Goal: Transaction & Acquisition: Purchase product/service

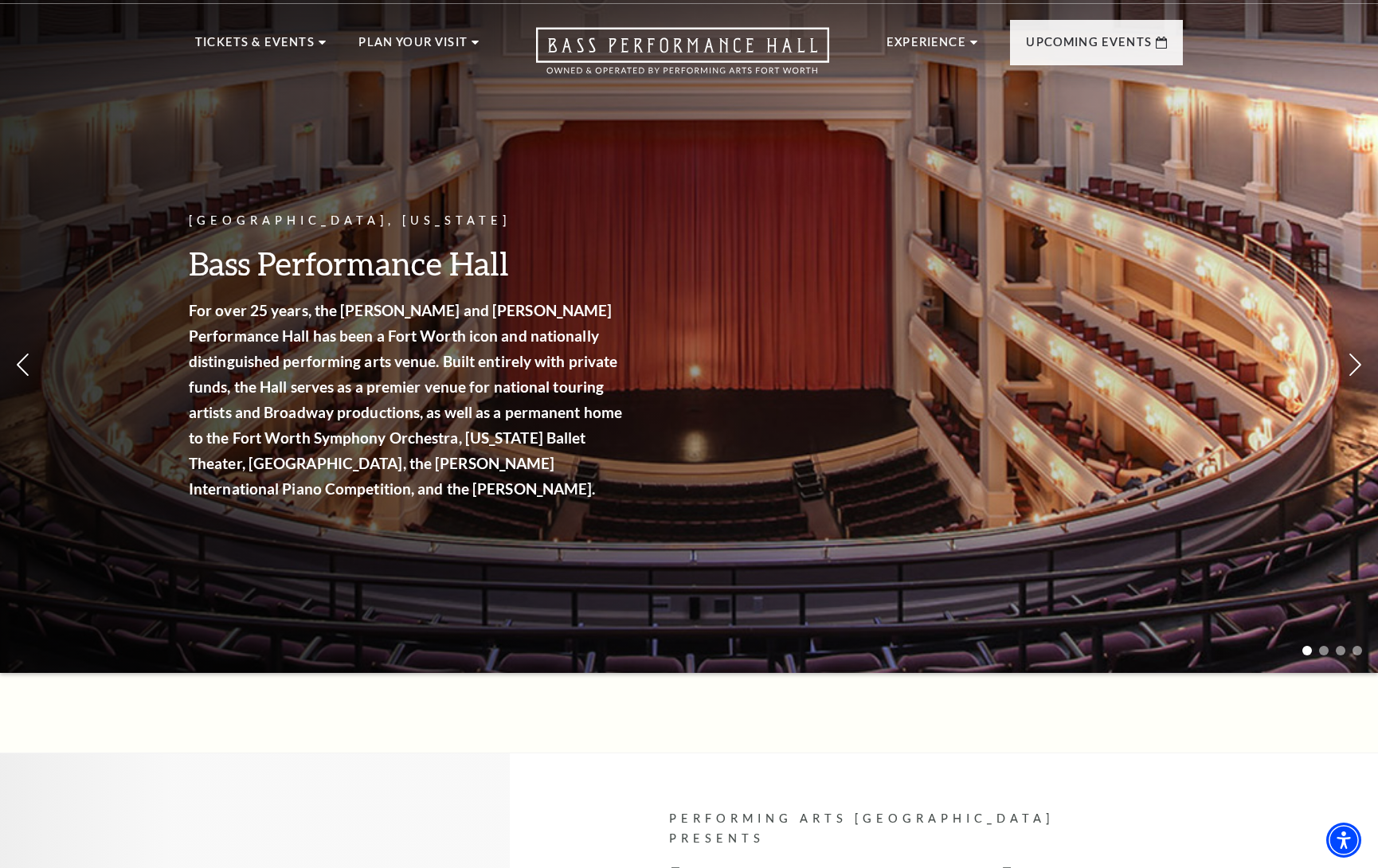
scroll to position [36, 0]
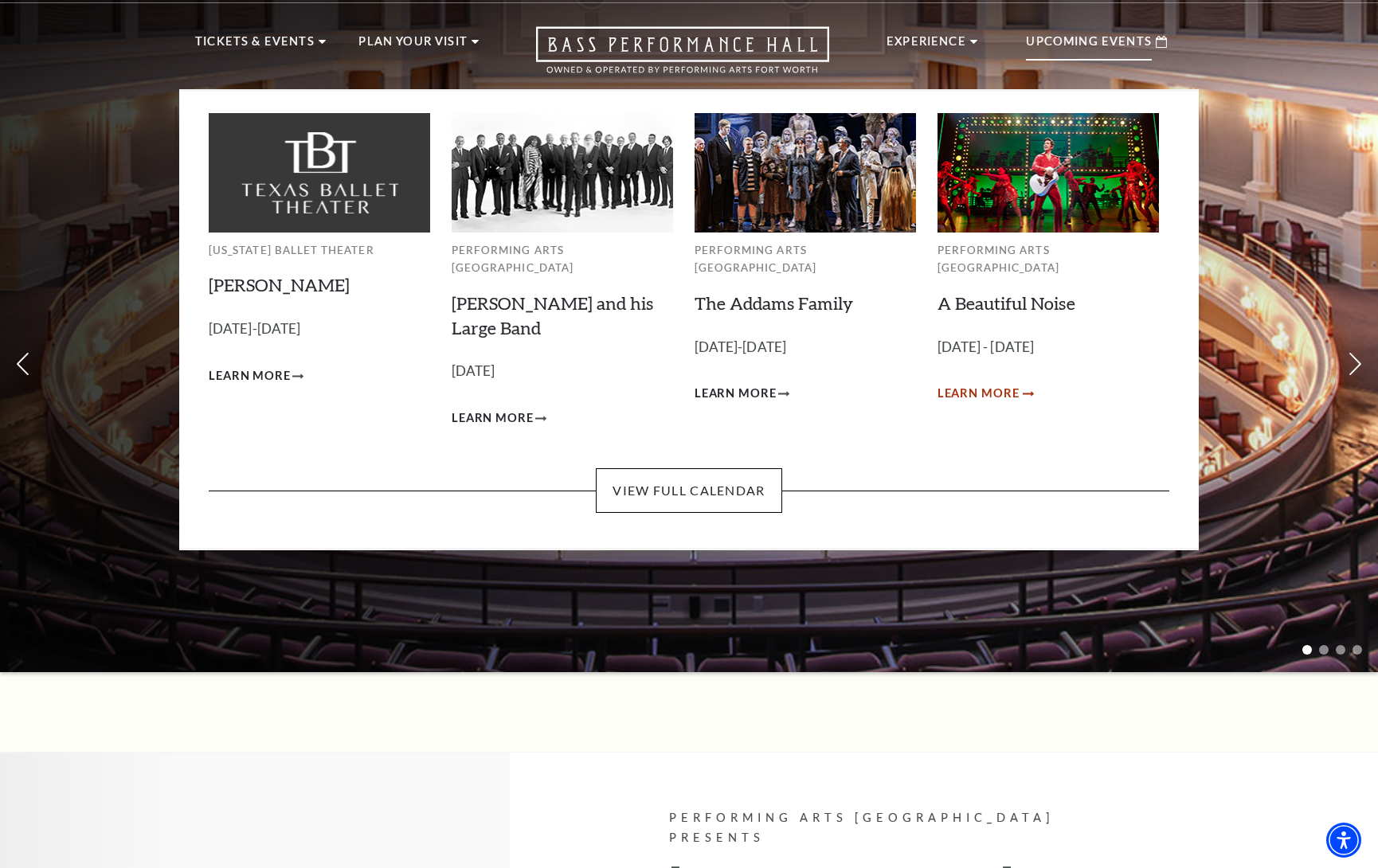
click at [958, 383] on span "Learn More" at bounding box center [979, 393] width 82 height 20
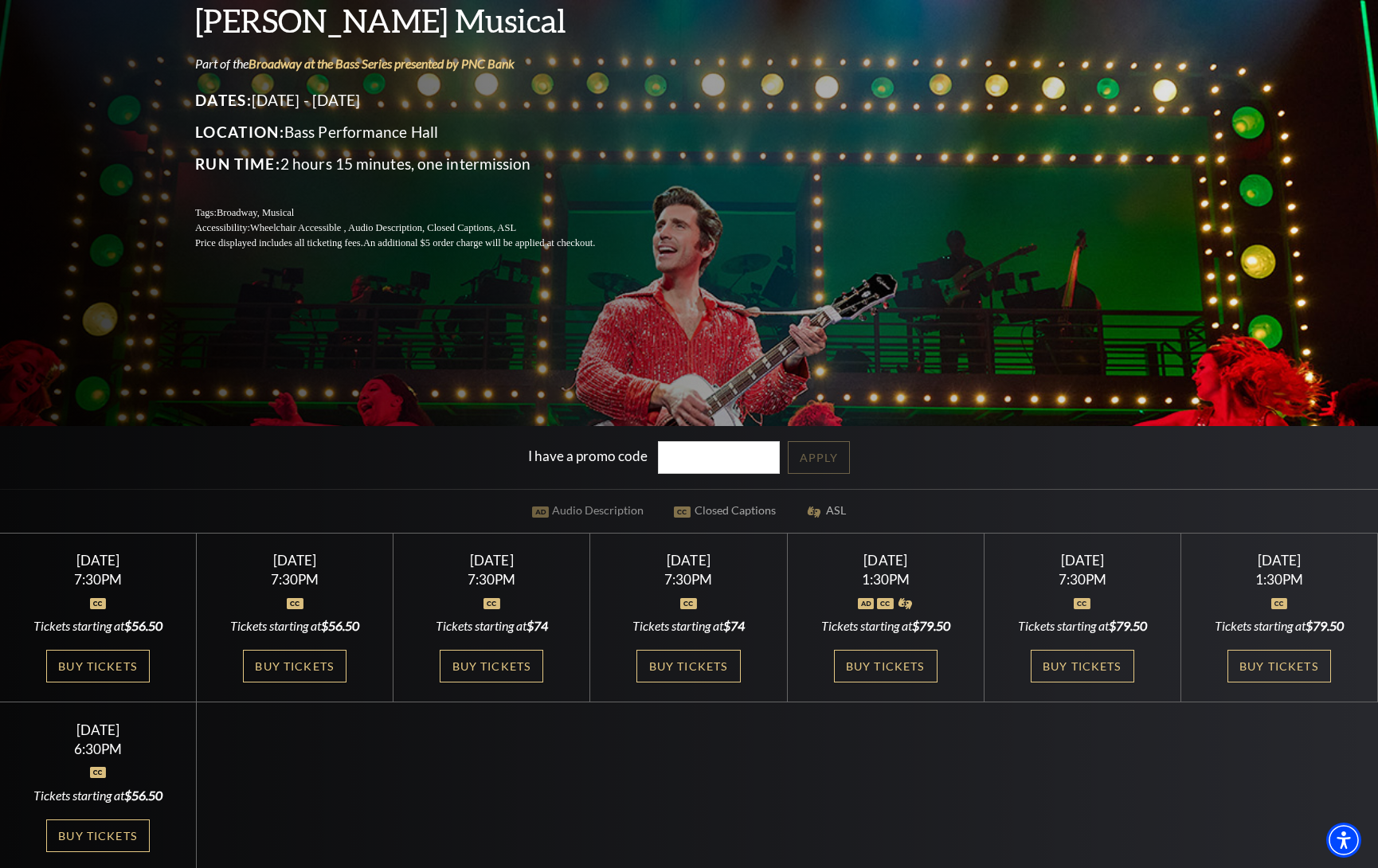
scroll to position [259, 0]
click at [295, 662] on link "Buy Tickets" at bounding box center [294, 664] width 104 height 32
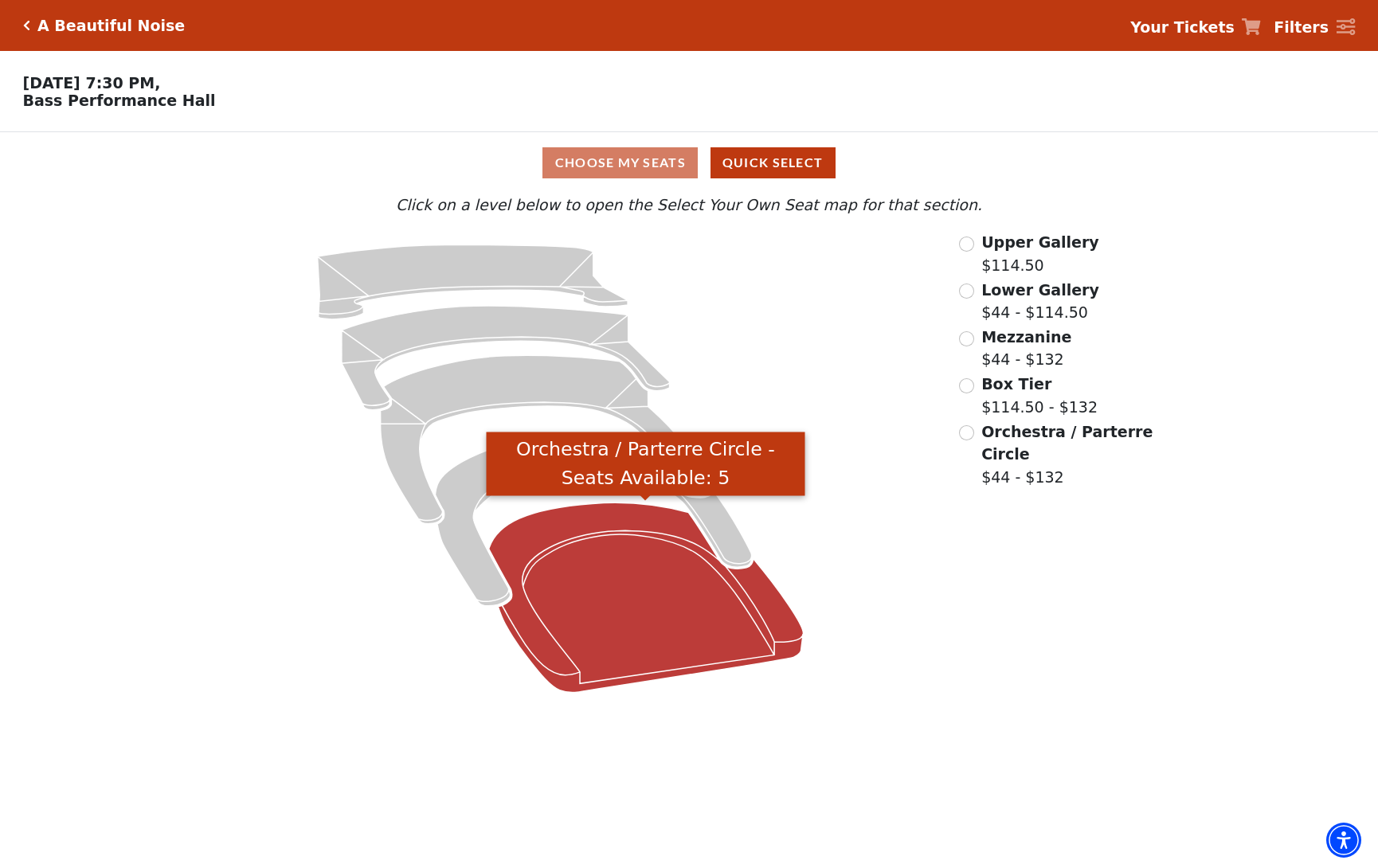
click at [608, 563] on icon "Orchestra / Parterre Circle - Seats Available: 5" at bounding box center [645, 597] width 315 height 190
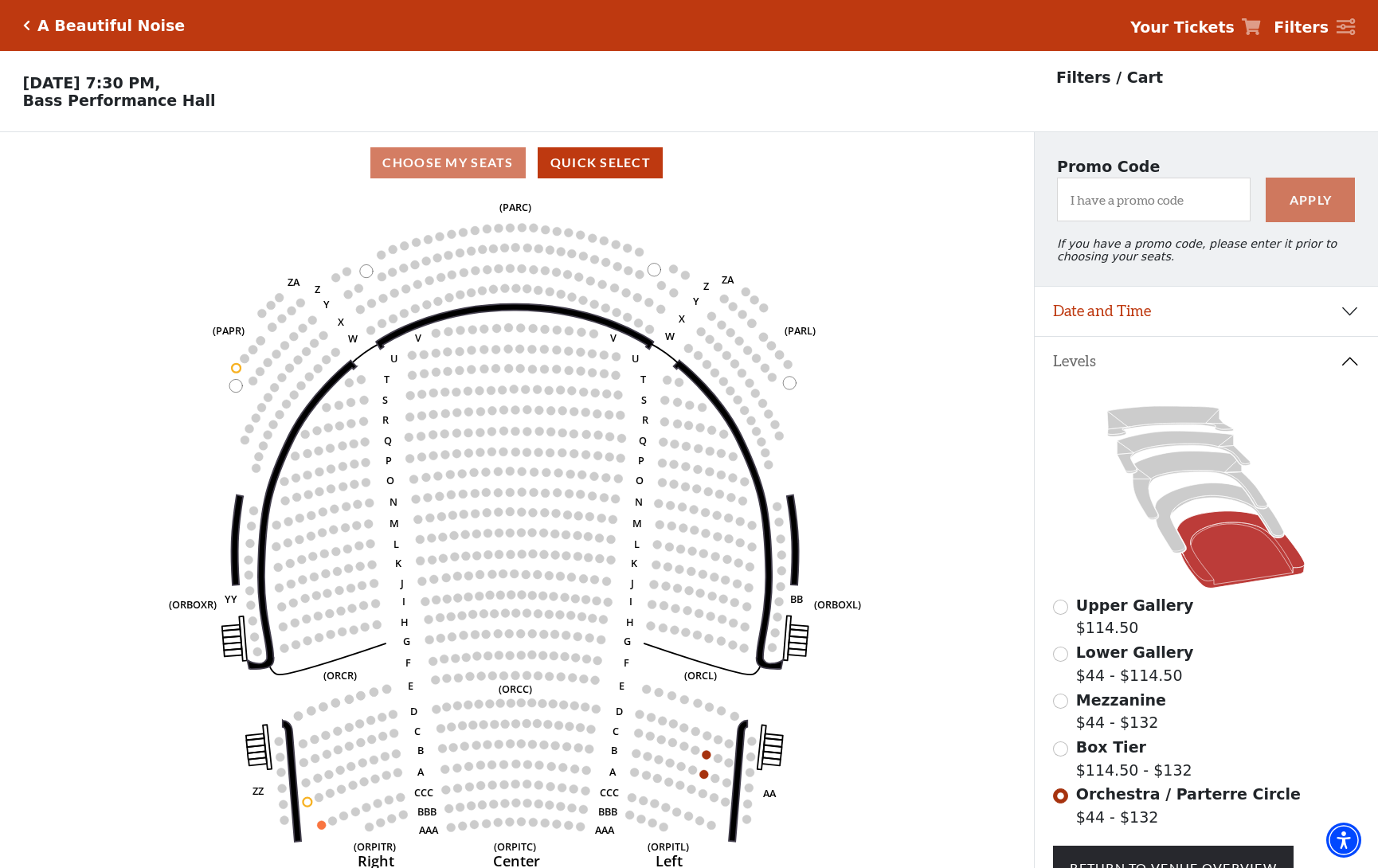
scroll to position [74, 0]
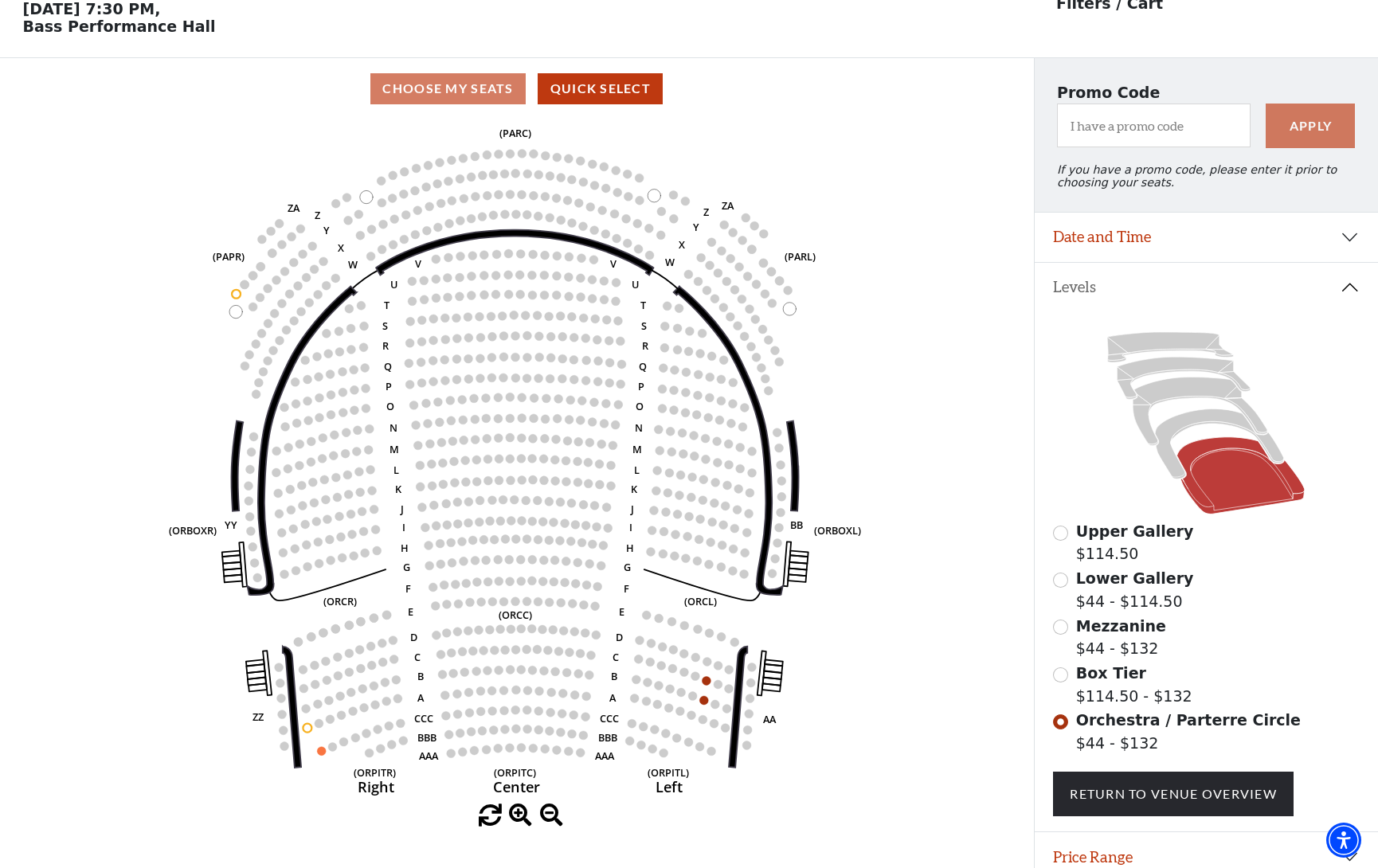
click at [1056, 670] on input "Box Tier$114.50 - $132\a" at bounding box center [1061, 675] width 15 height 15
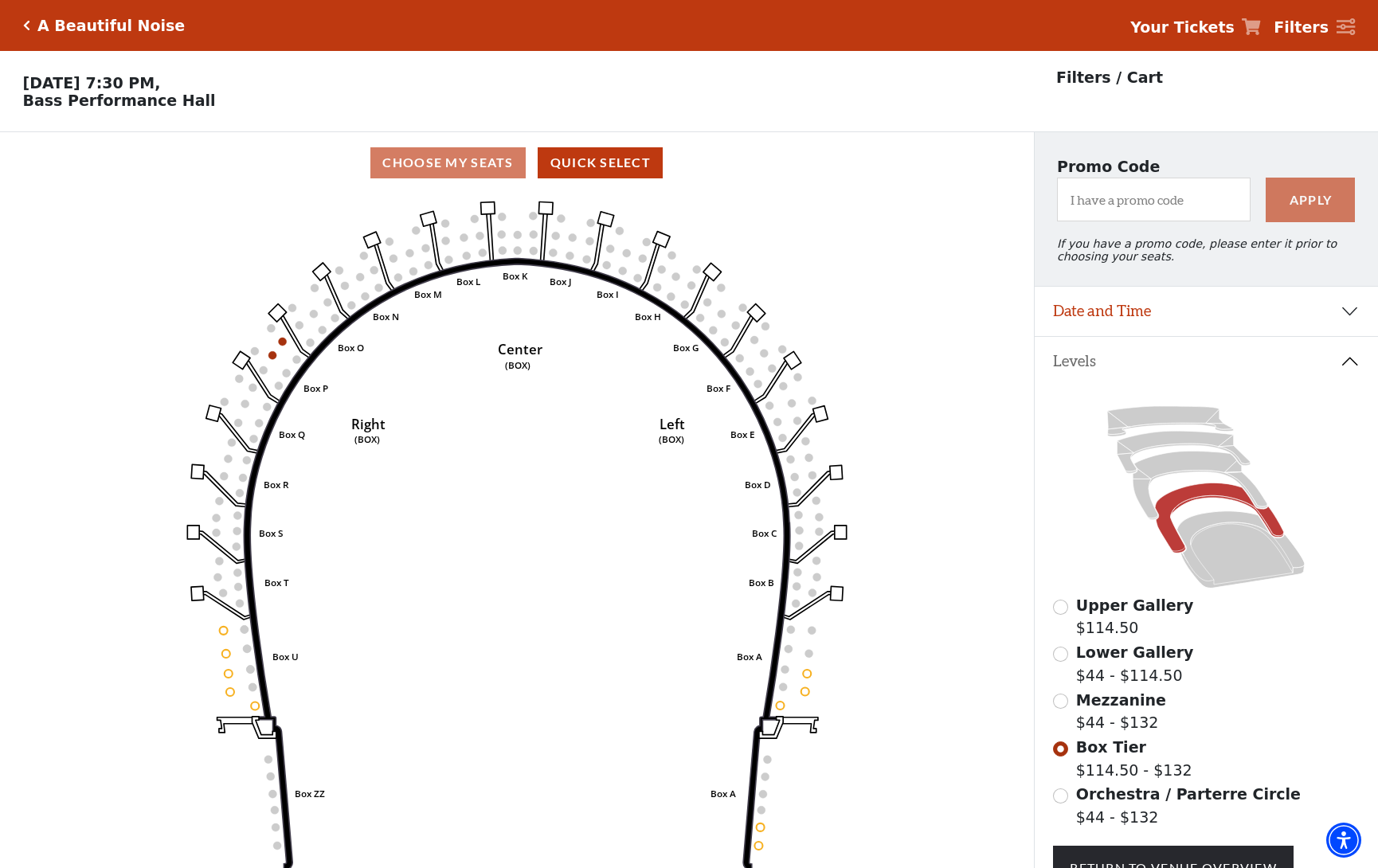
scroll to position [0, 0]
click at [1183, 313] on button "Date and Time" at bounding box center [1206, 311] width 344 height 50
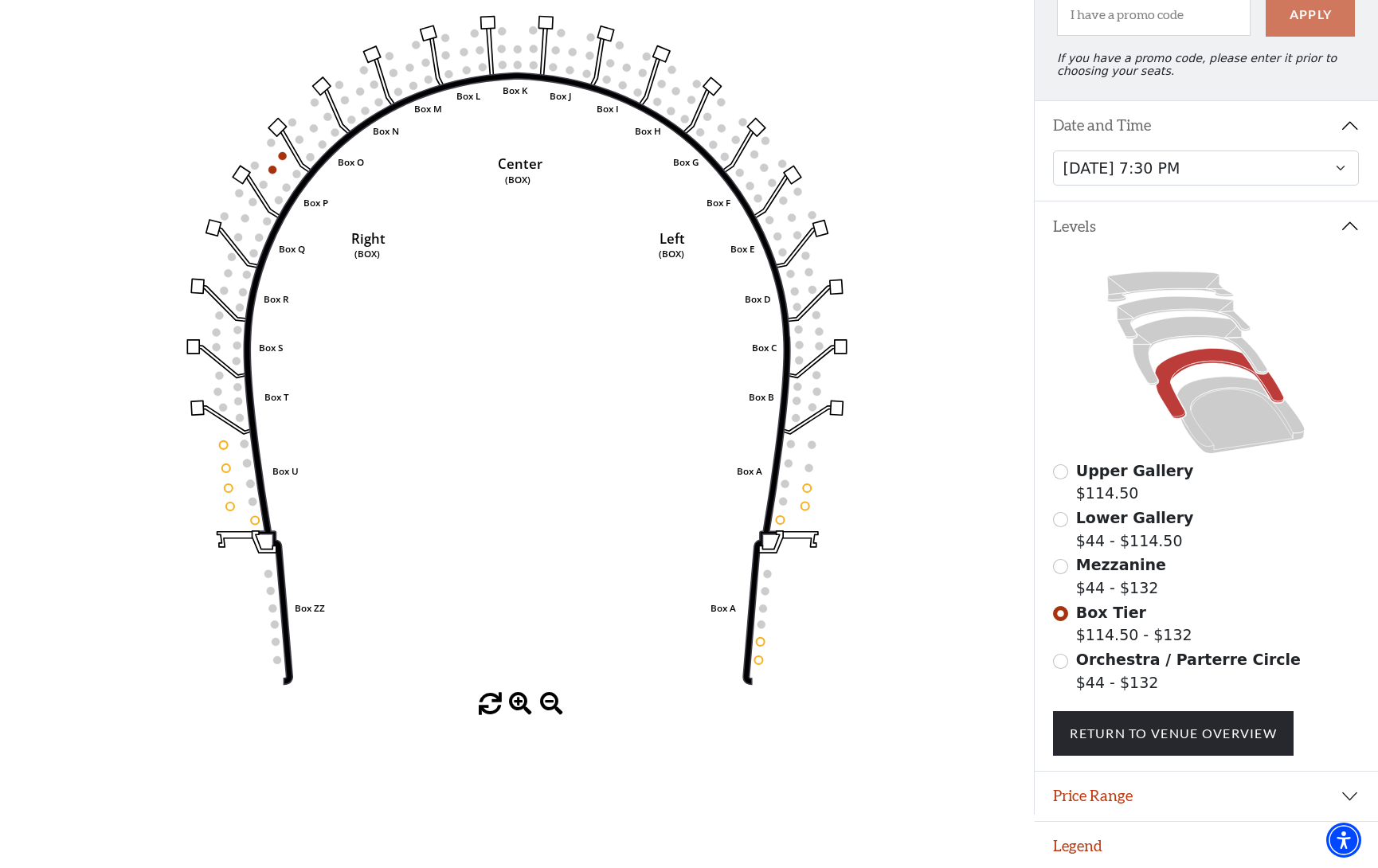
scroll to position [185, 0]
click at [1156, 793] on button "Price Range" at bounding box center [1206, 798] width 344 height 50
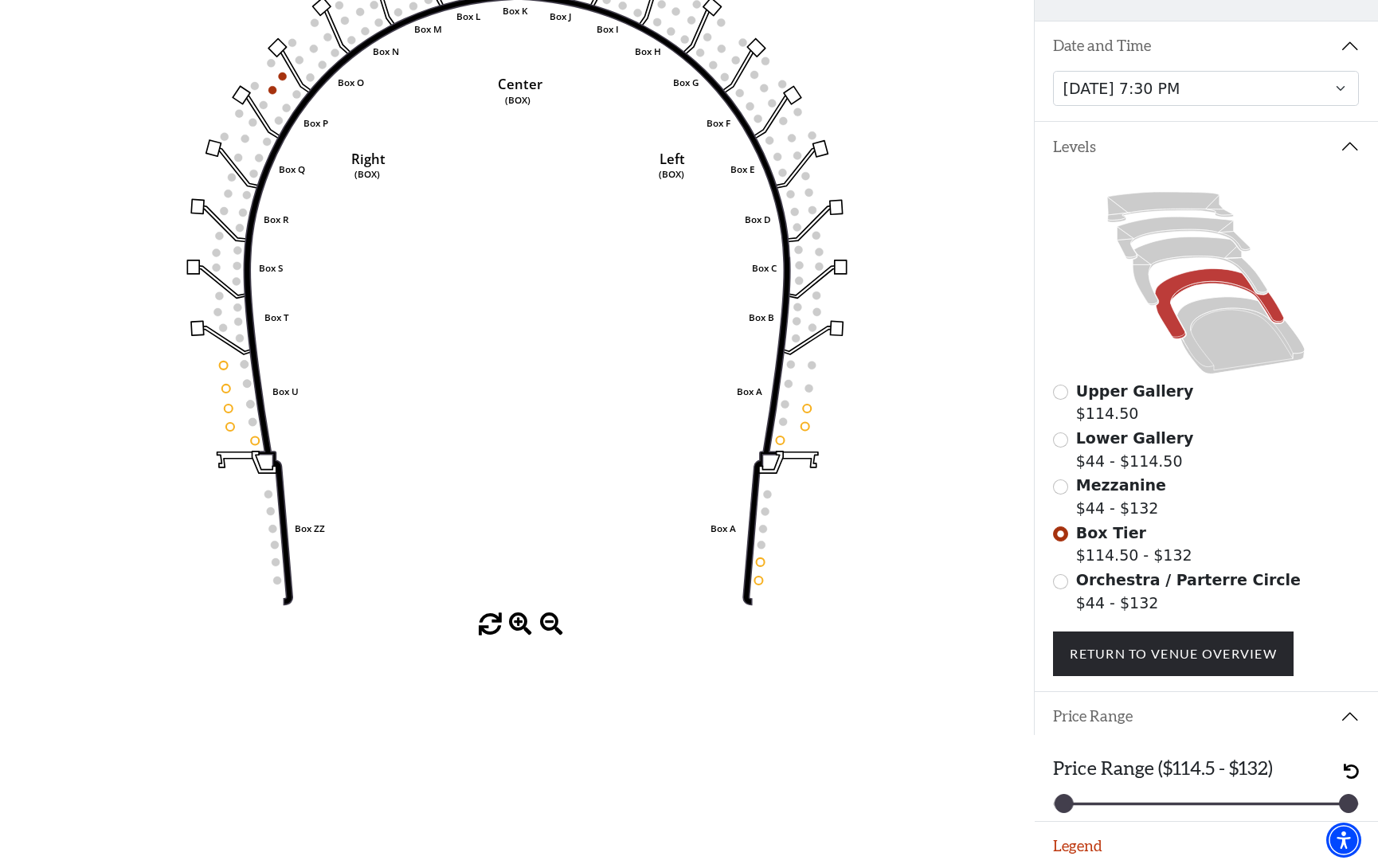
scroll to position [264, 0]
click at [1159, 658] on link "Return To Venue Overview" at bounding box center [1173, 654] width 240 height 45
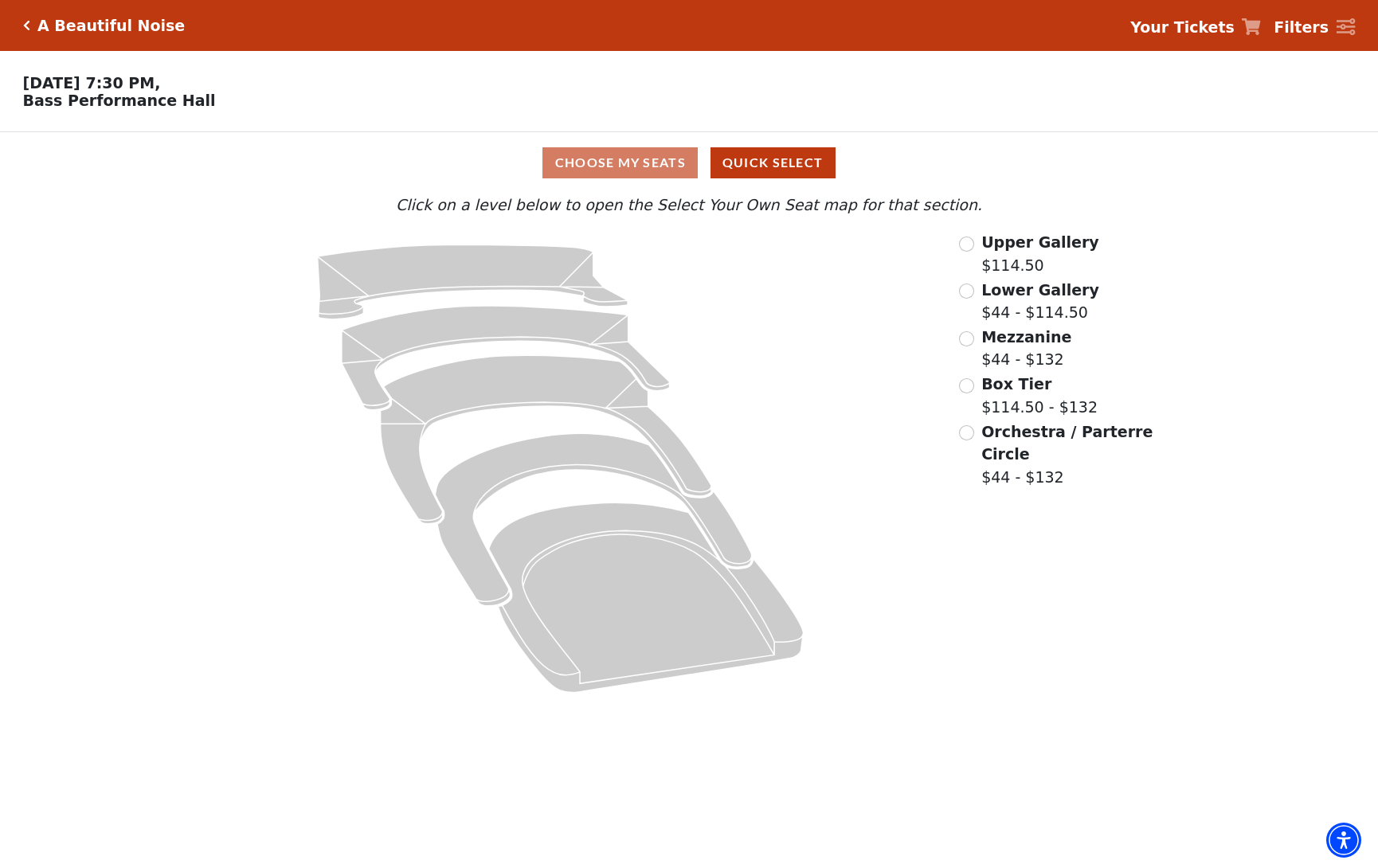
click at [641, 158] on div "Choose My Seats Quick Select" at bounding box center [689, 162] width 1034 height 31
click at [771, 162] on button "Quick Select" at bounding box center [773, 162] width 125 height 31
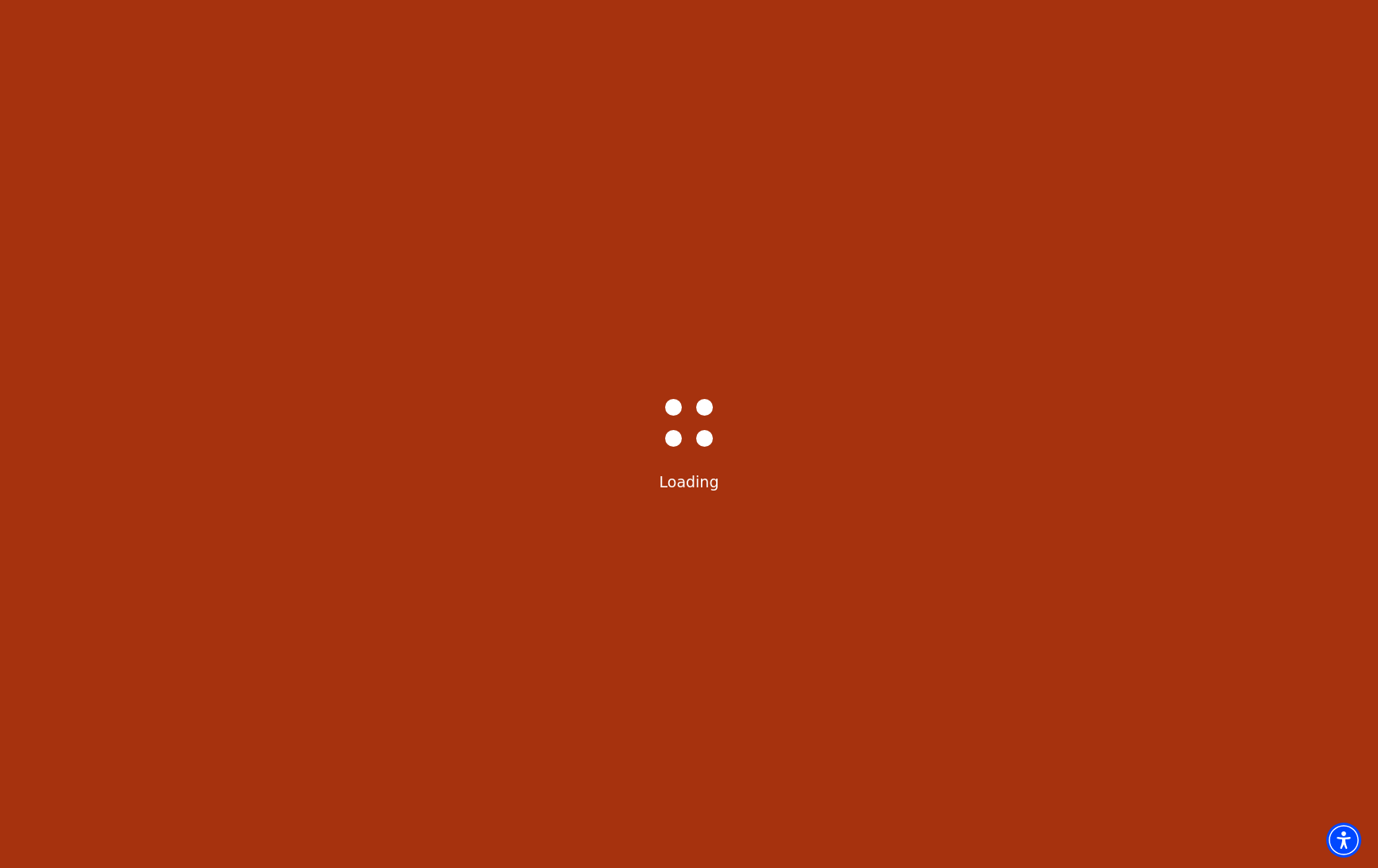
select select "6221"
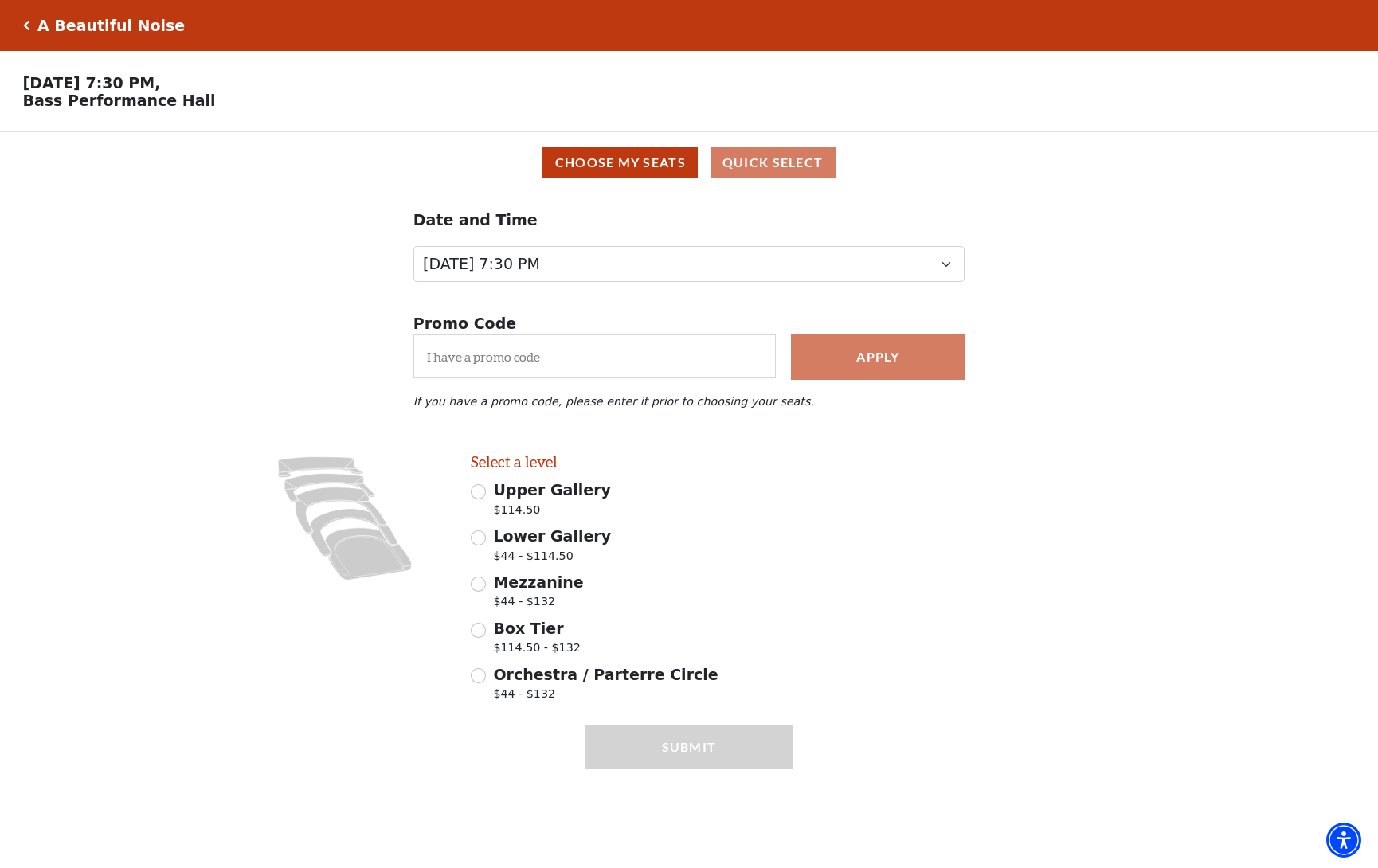
click at [483, 625] on input "Box Tier $114.50 - $132" at bounding box center [478, 630] width 15 height 15
radio input "true"
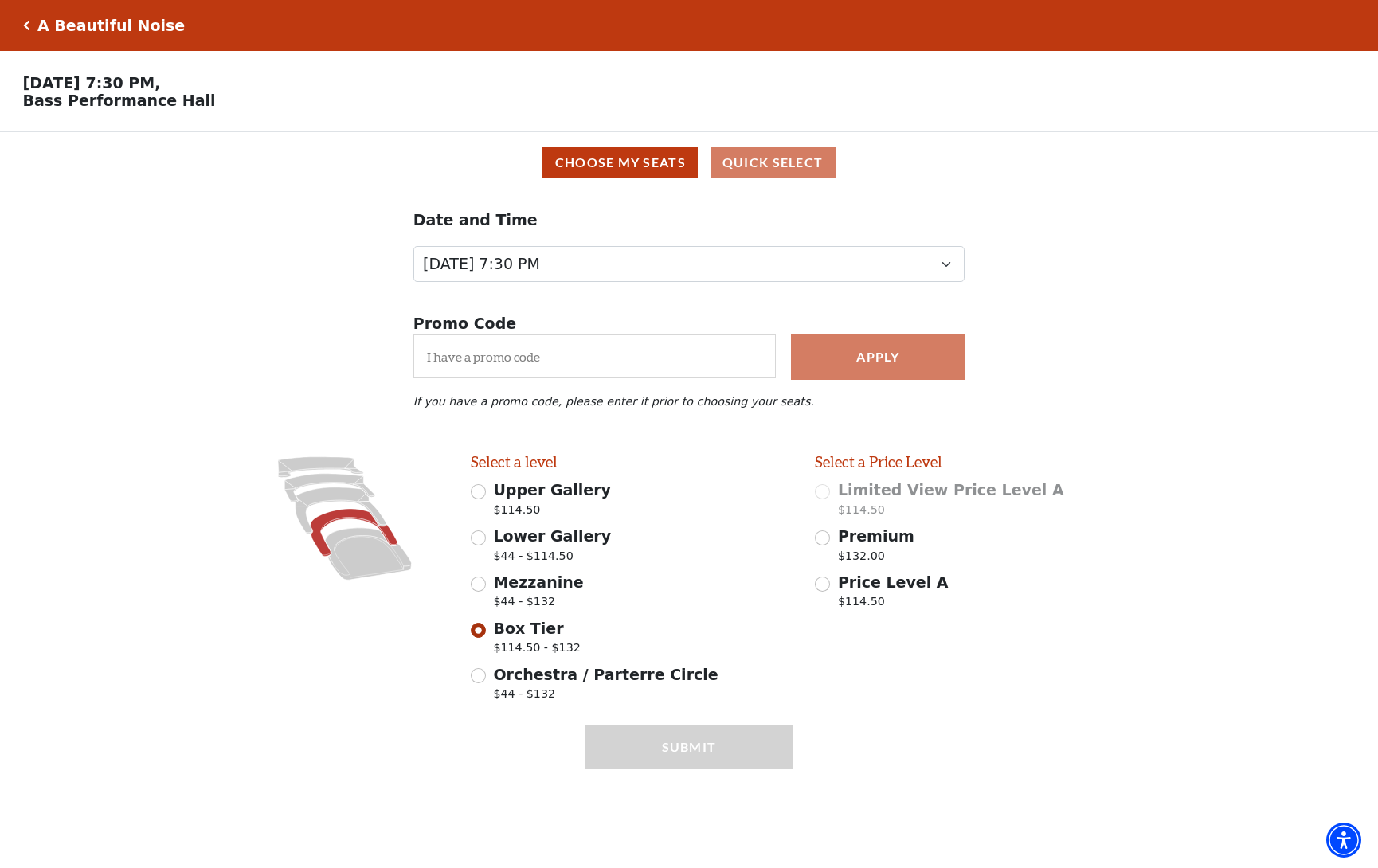
click at [825, 540] on input "Premium $132.00" at bounding box center [822, 538] width 15 height 15
radio input "true"
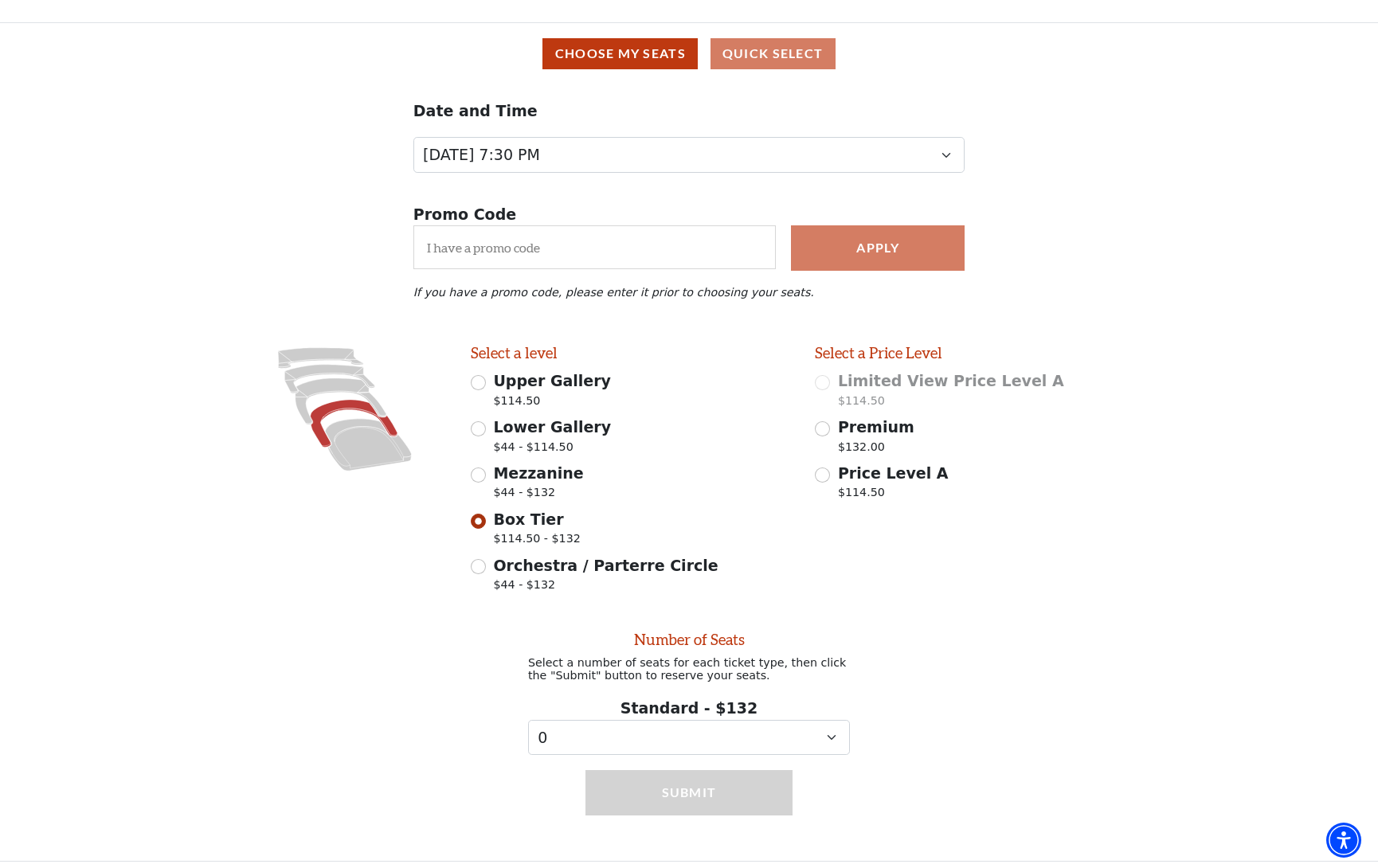
scroll to position [113, 0]
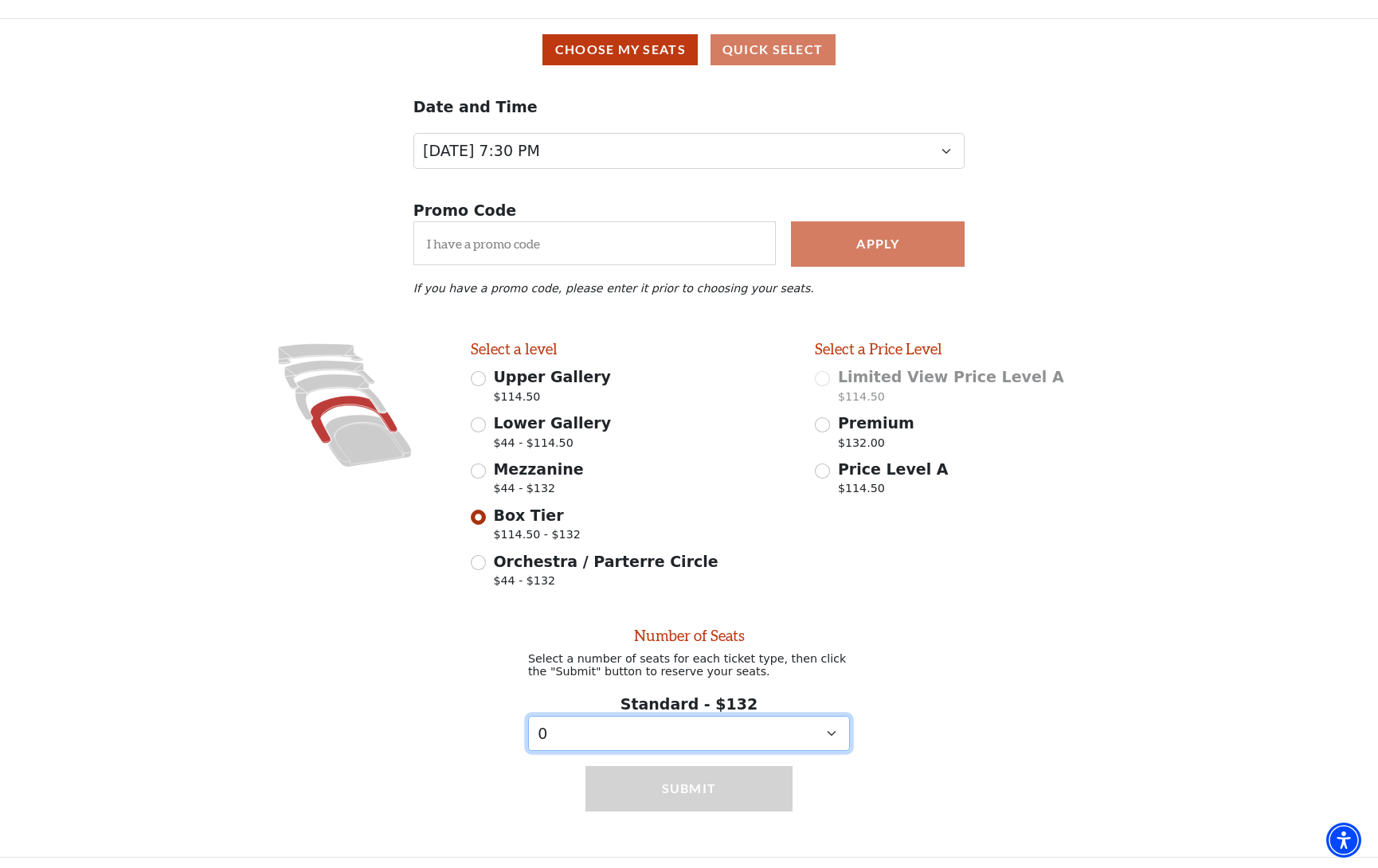
select select "2"
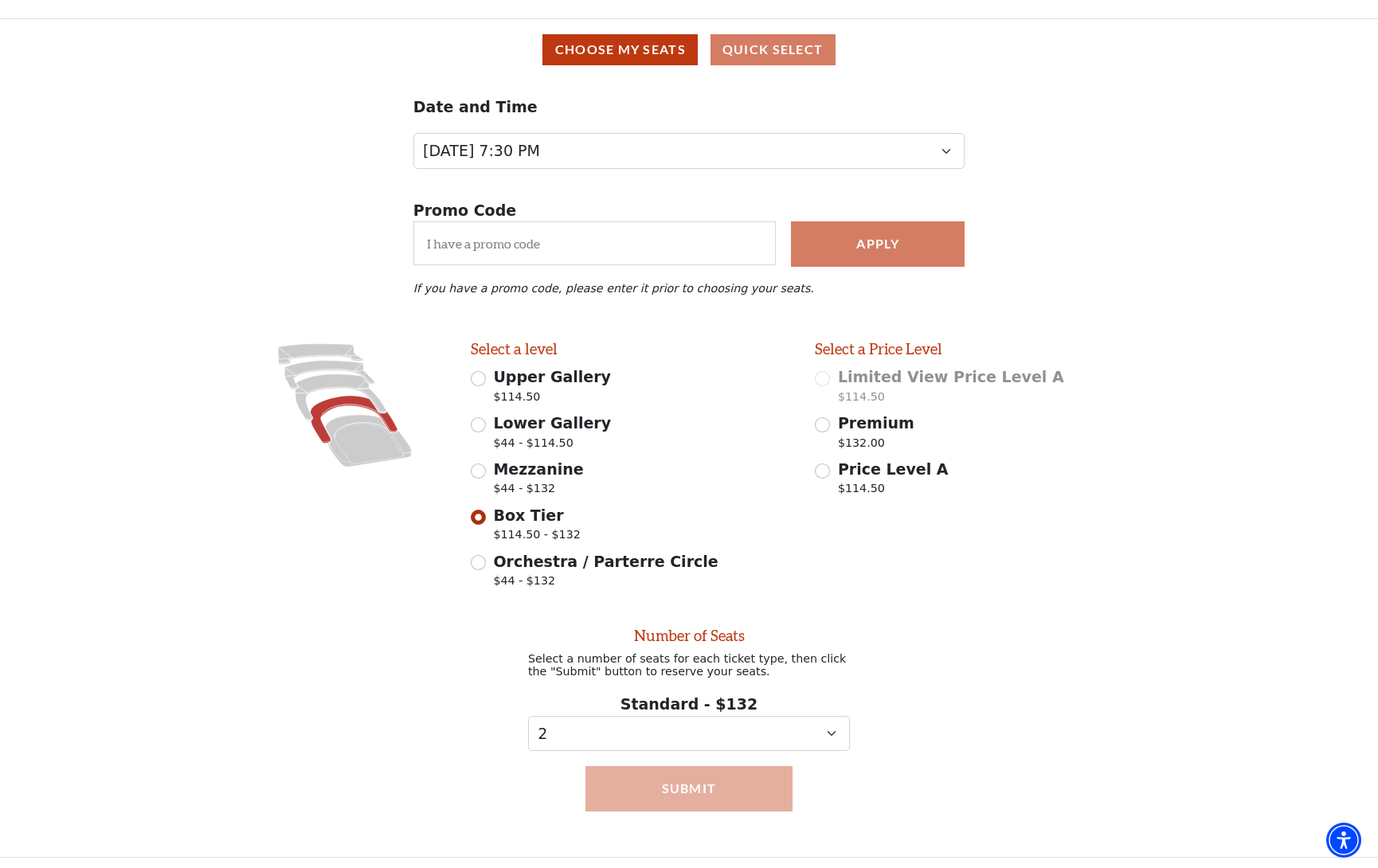
click at [691, 784] on button "Submit" at bounding box center [689, 788] width 207 height 45
click at [680, 766] on button "Submit" at bounding box center [689, 788] width 207 height 45
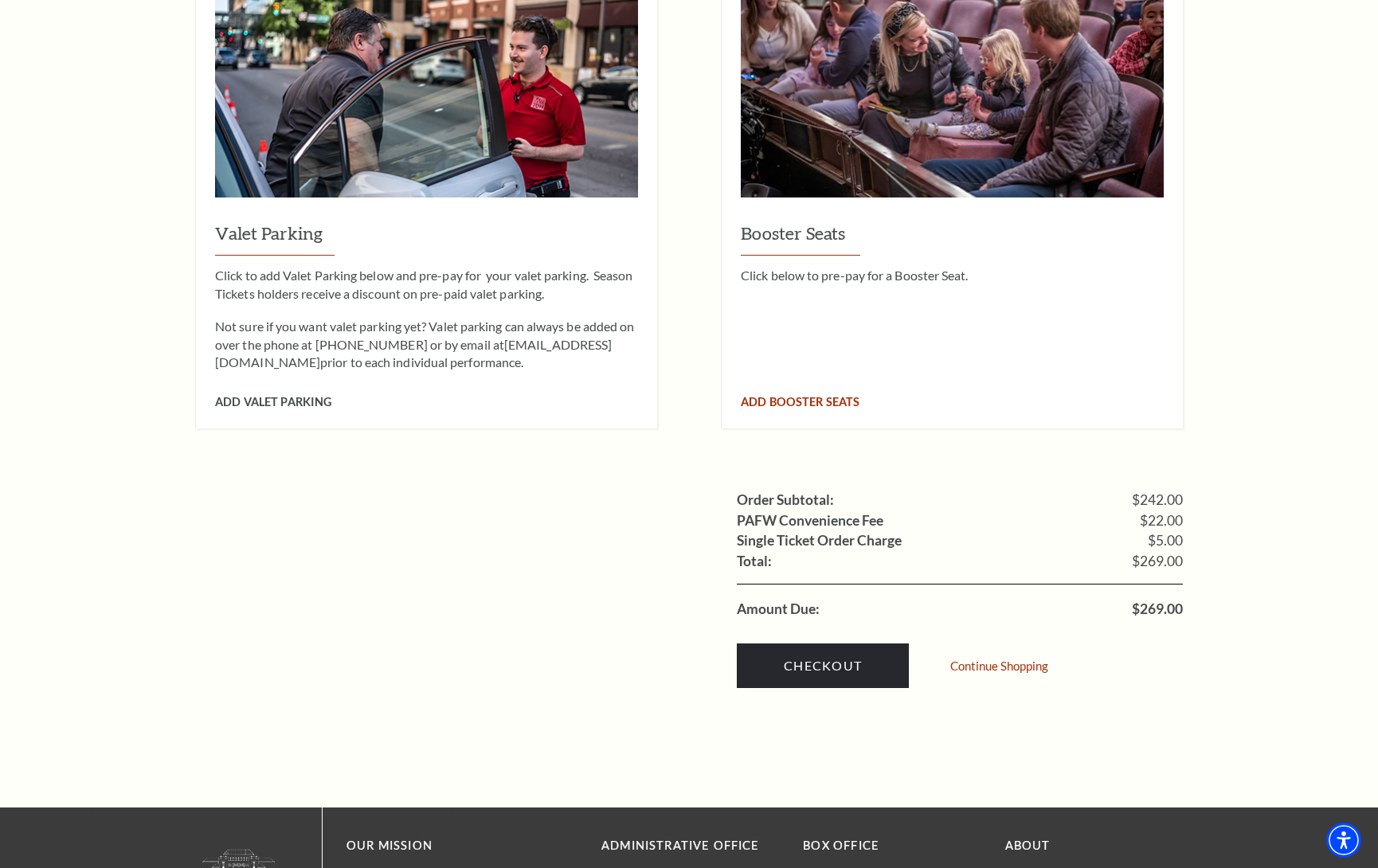
scroll to position [1194, 0]
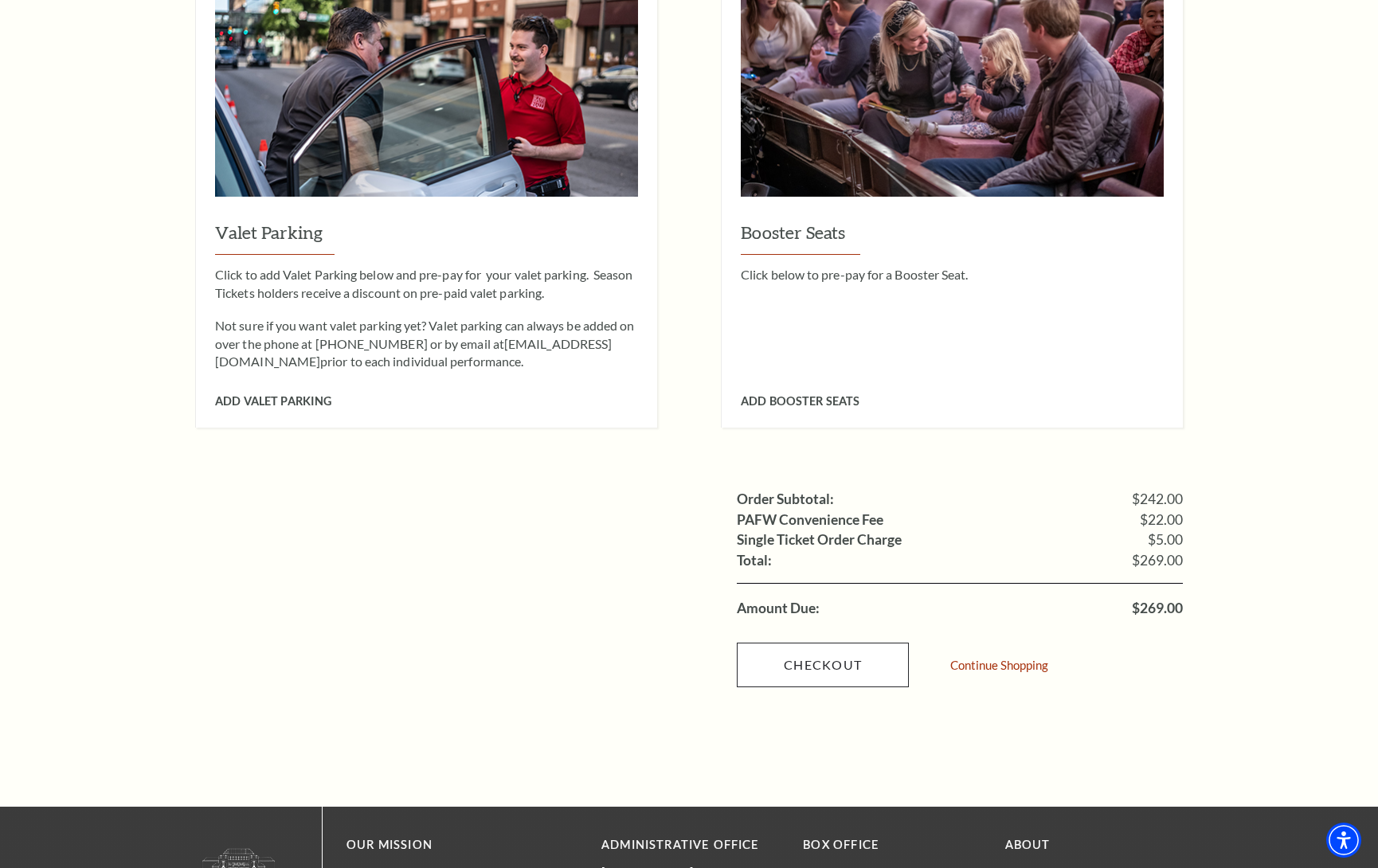
click at [810, 643] on link "Checkout" at bounding box center [823, 665] width 172 height 45
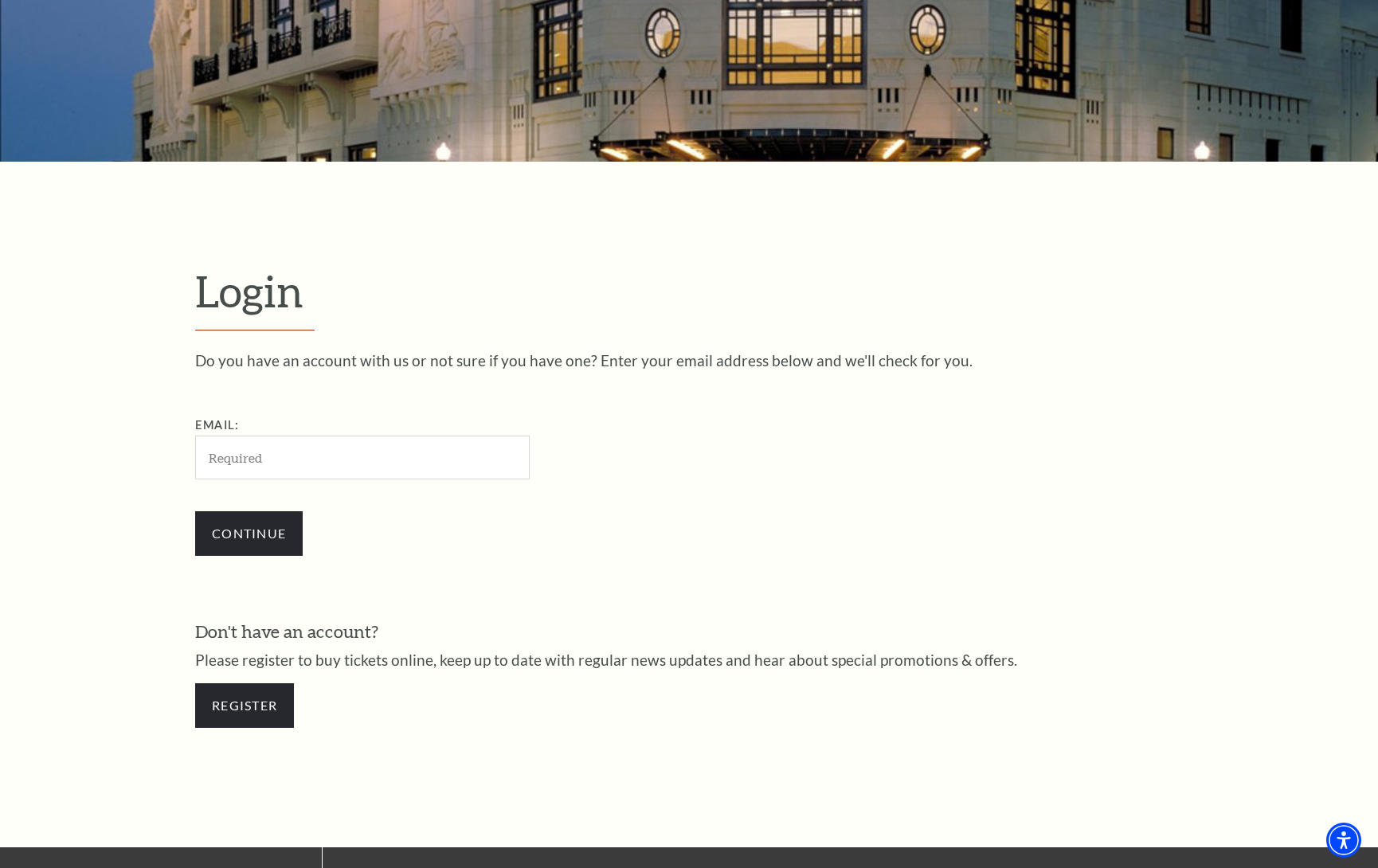
scroll to position [242, 0]
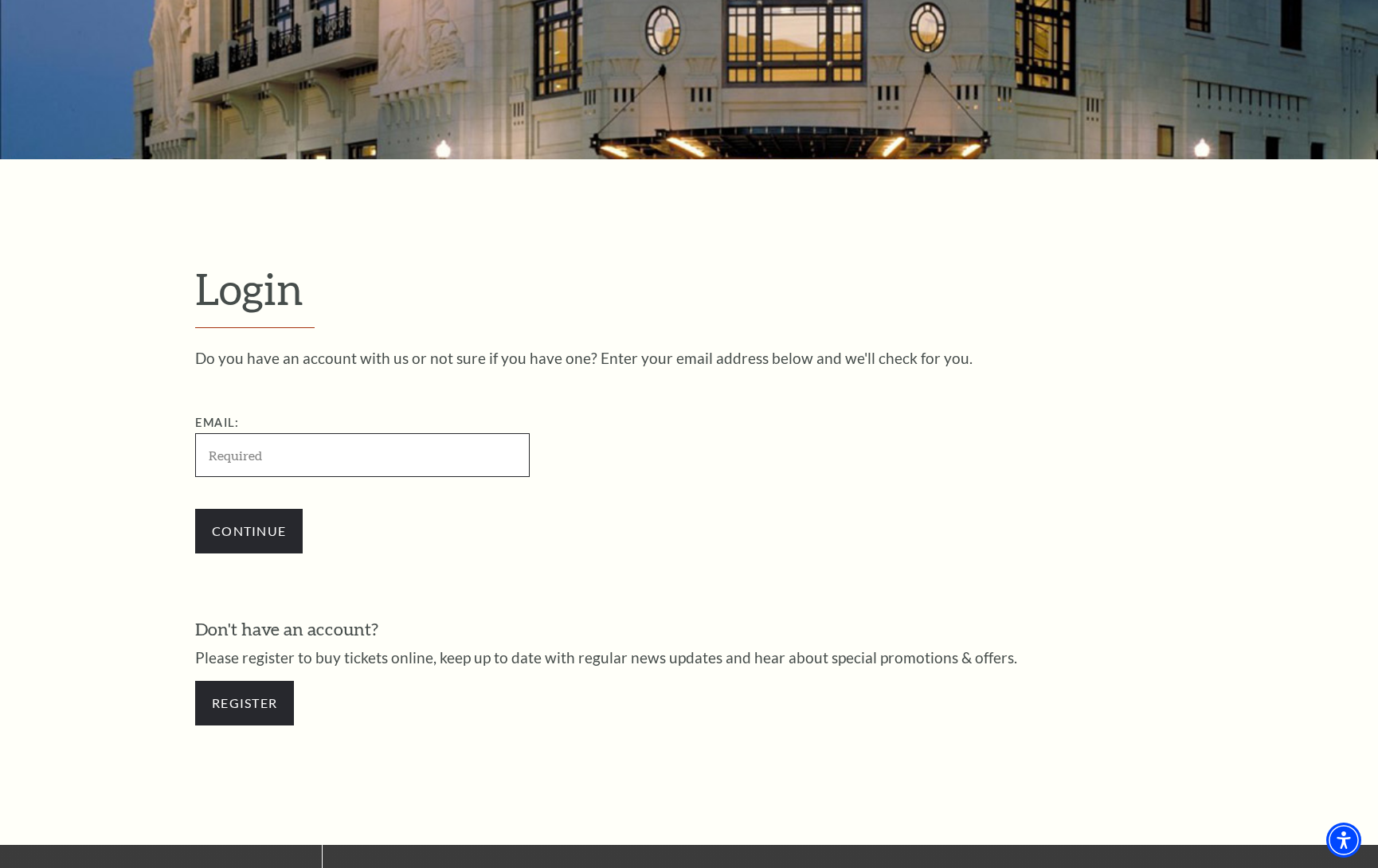
type input "[EMAIL_ADDRESS][DOMAIN_NAME]"
click at [259, 523] on input "Continue" at bounding box center [249, 531] width 108 height 45
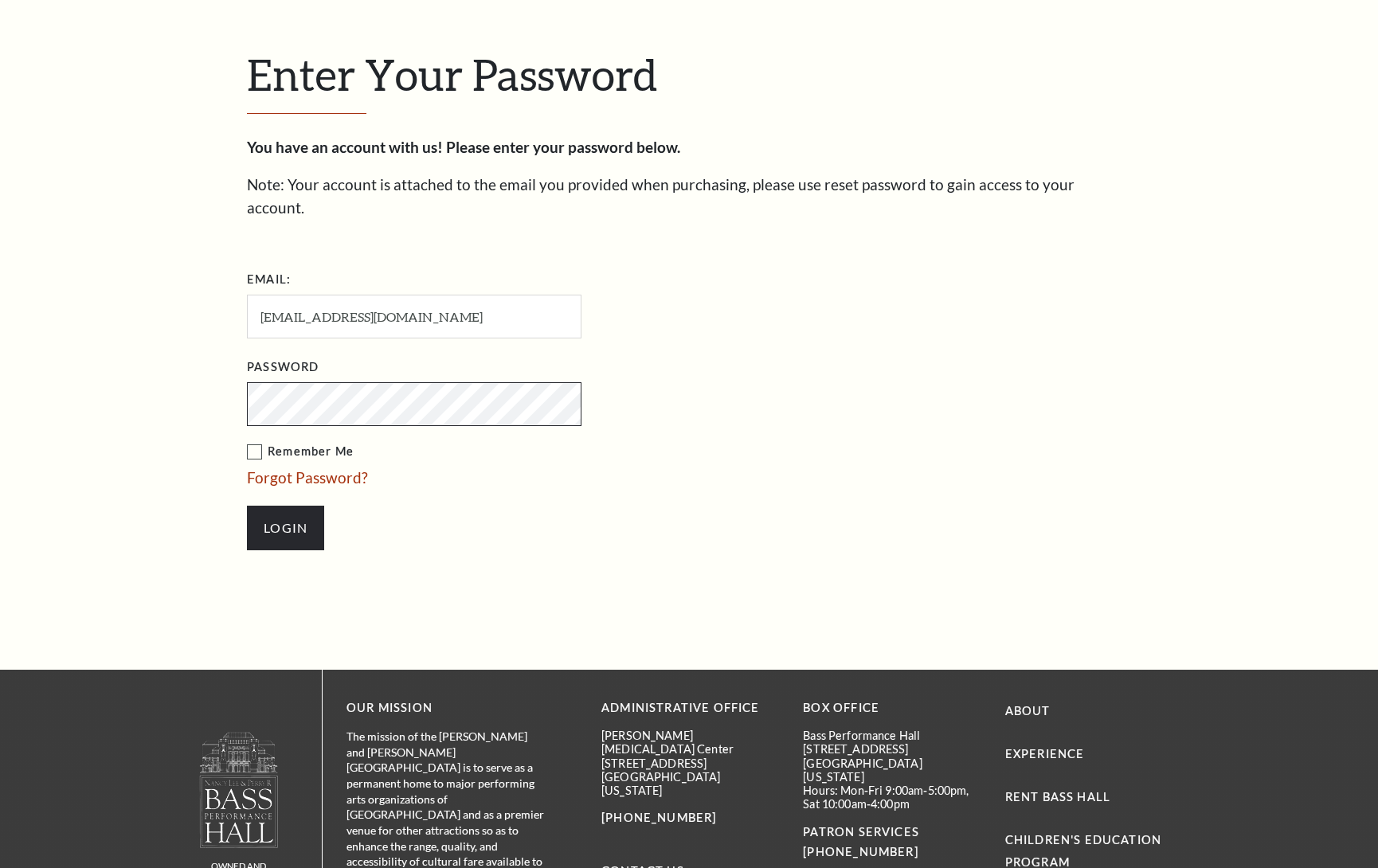
scroll to position [519, 0]
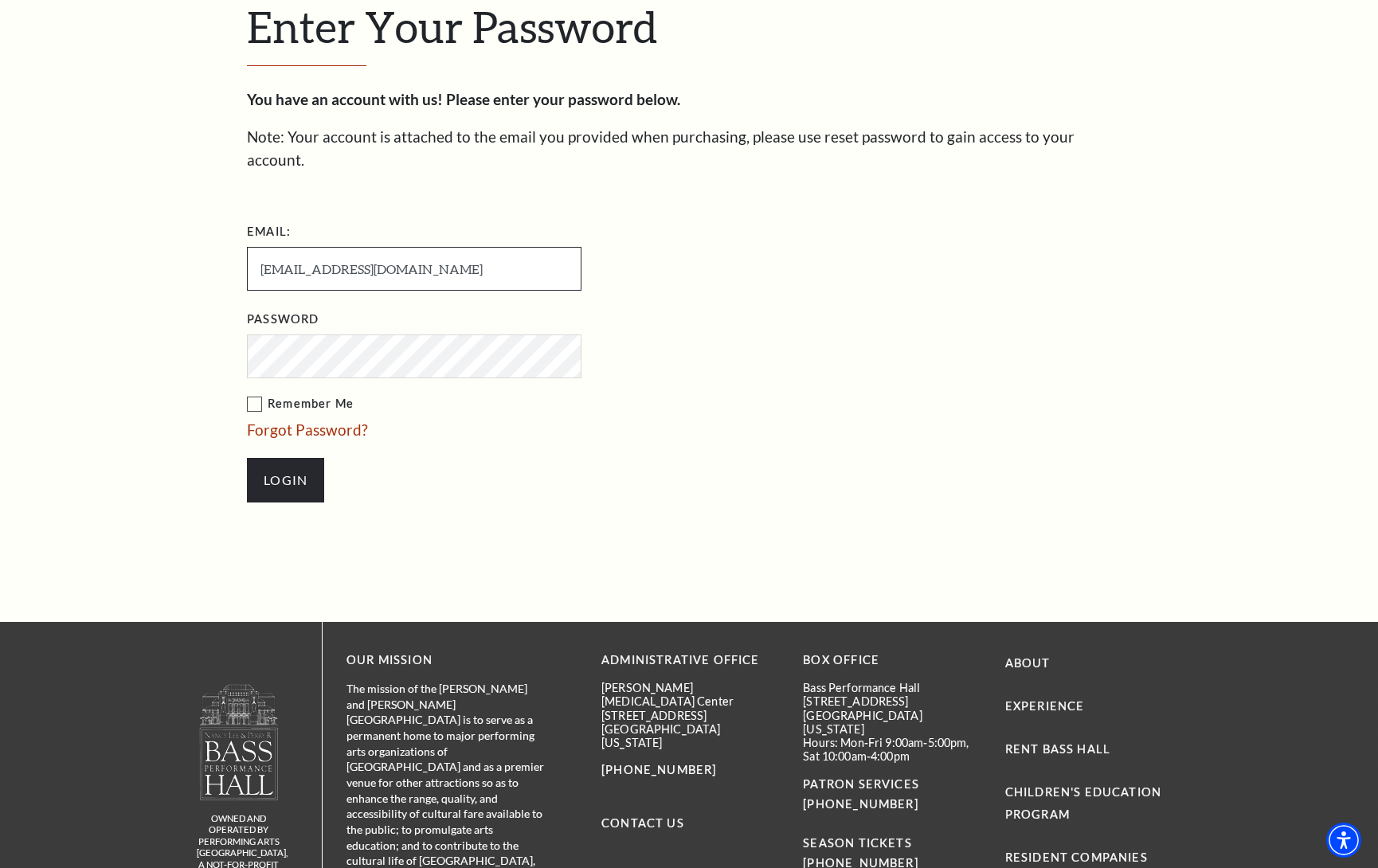
drag, startPoint x: 378, startPoint y: 249, endPoint x: 224, endPoint y: 237, distance: 154.5
click at [224, 237] on div "Enter Your Password You have an account with us! Please enter your password bel…" at bounding box center [689, 259] width 1378 height 725
type input "[EMAIL_ADDRESS][DOMAIN_NAME]"
click at [259, 394] on label "Remember Me" at bounding box center [494, 404] width 494 height 20
click at [0, 0] on input "Remember Me" at bounding box center [0, 0] width 0 height 0
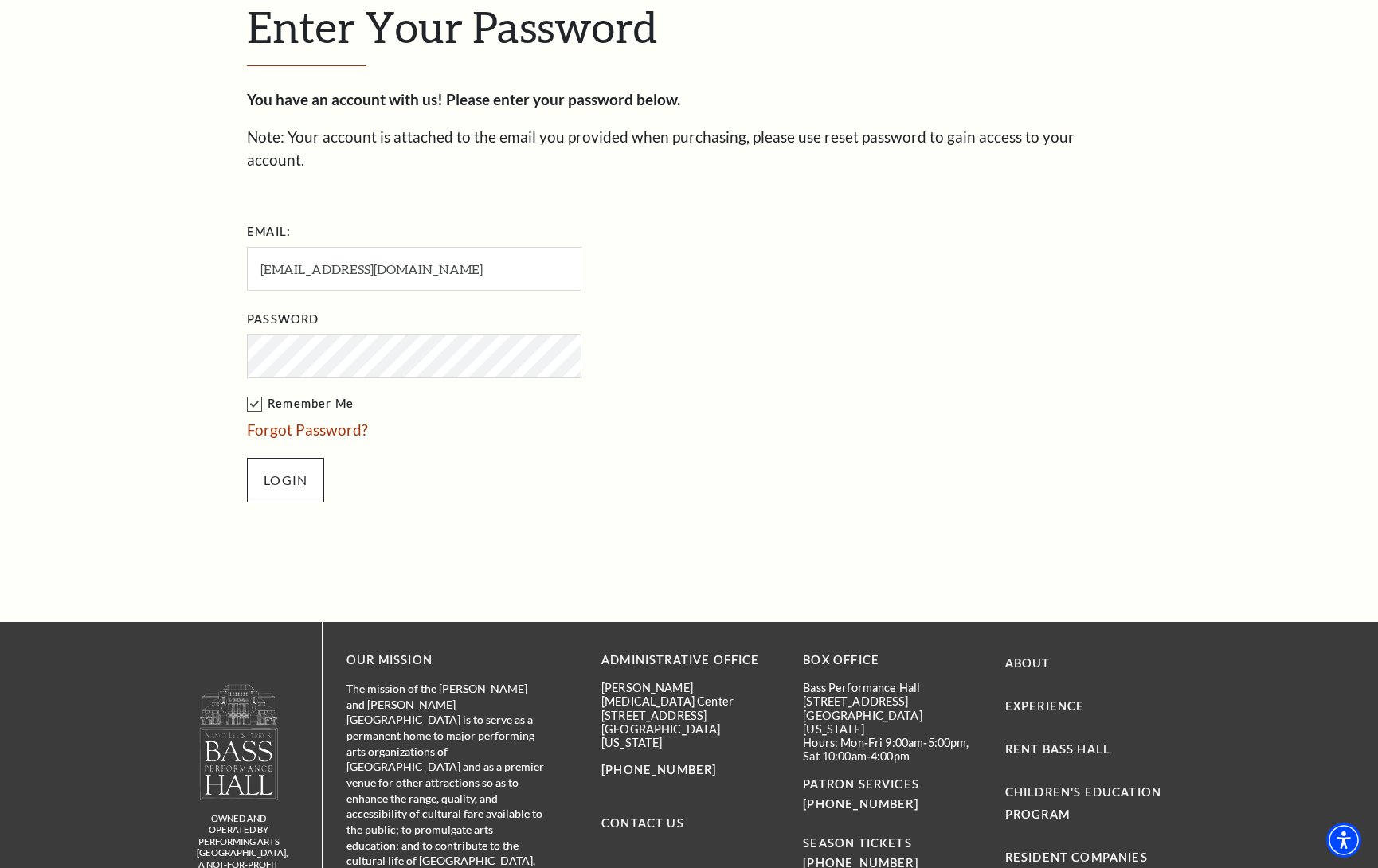
click at [291, 458] on input "Login" at bounding box center [285, 480] width 77 height 45
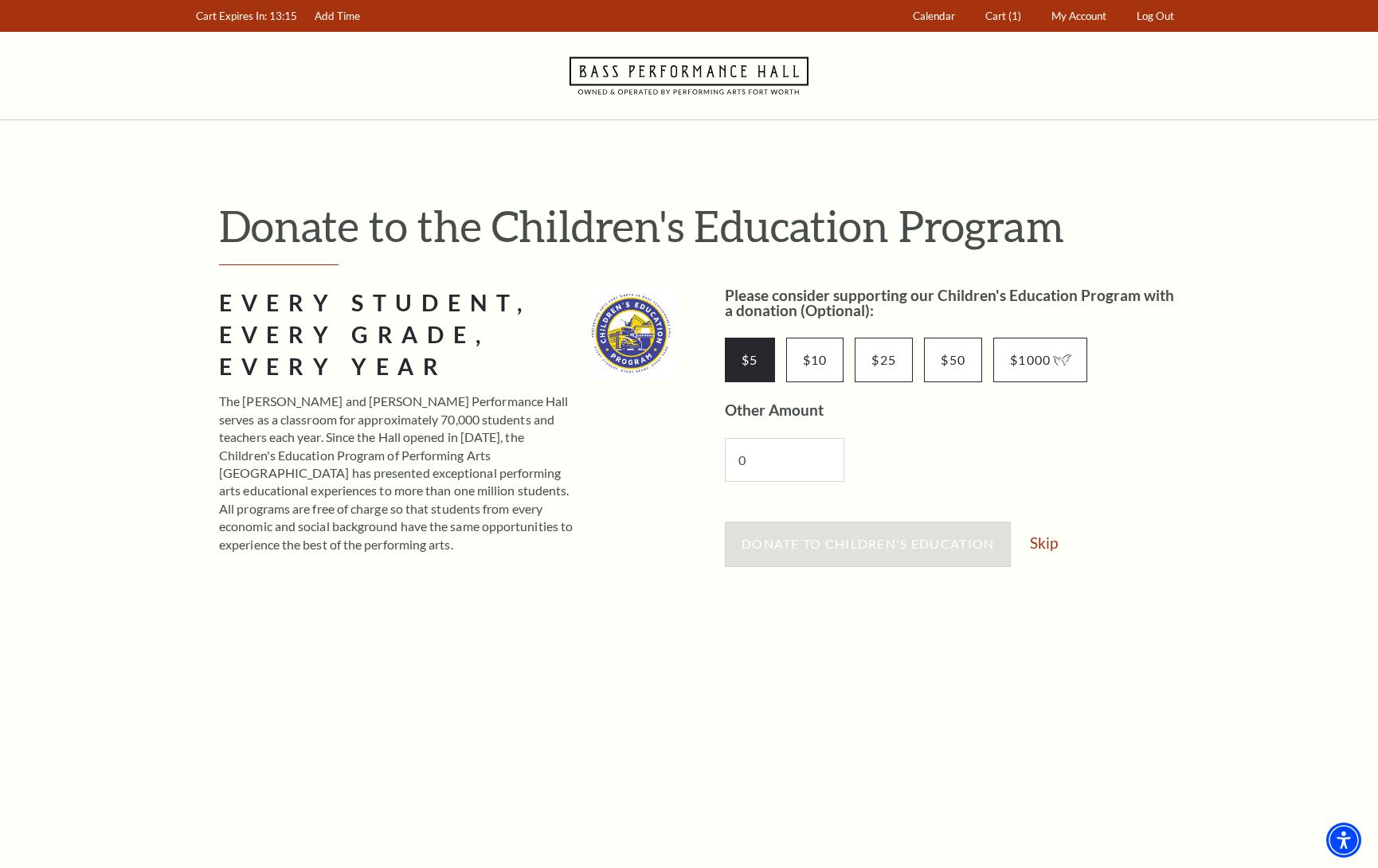
click at [740, 369] on input "$5" at bounding box center [750, 360] width 51 height 45
click at [834, 542] on span "Donate to Children's Education" at bounding box center [868, 543] width 253 height 15
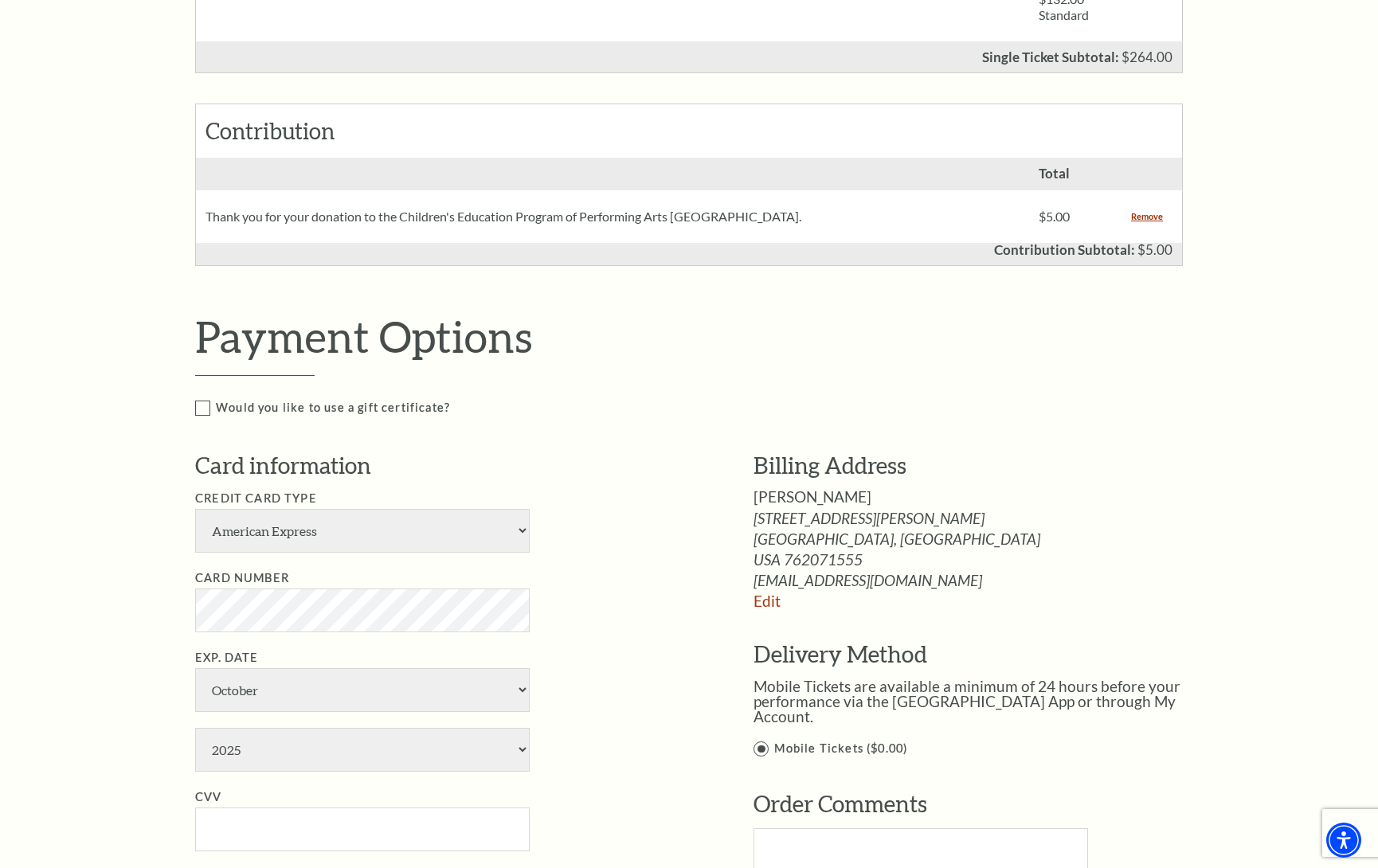
scroll to position [633, 0]
select select "25"
select select "12"
select select "2029"
type input "071"
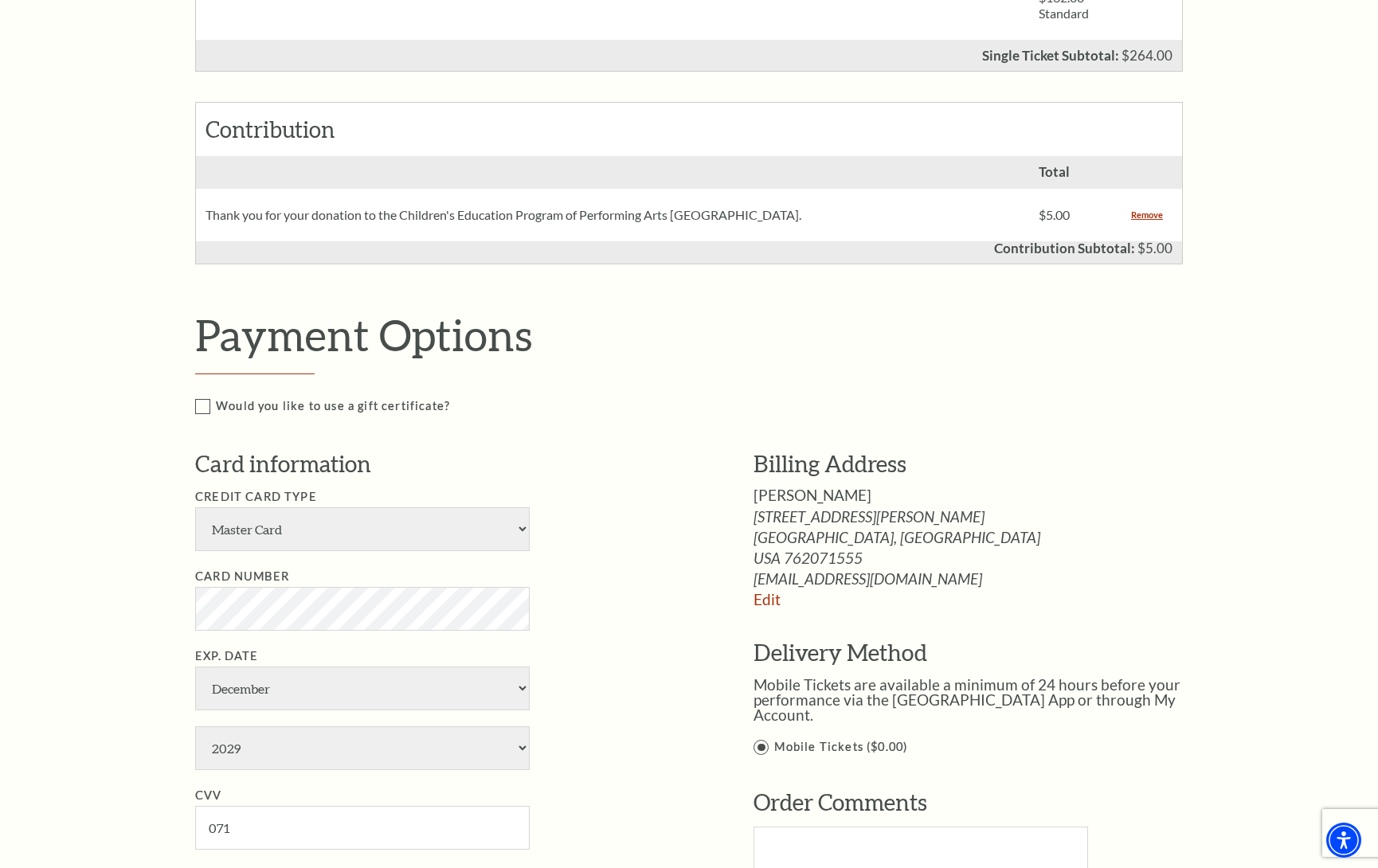
type input "John D Goad"
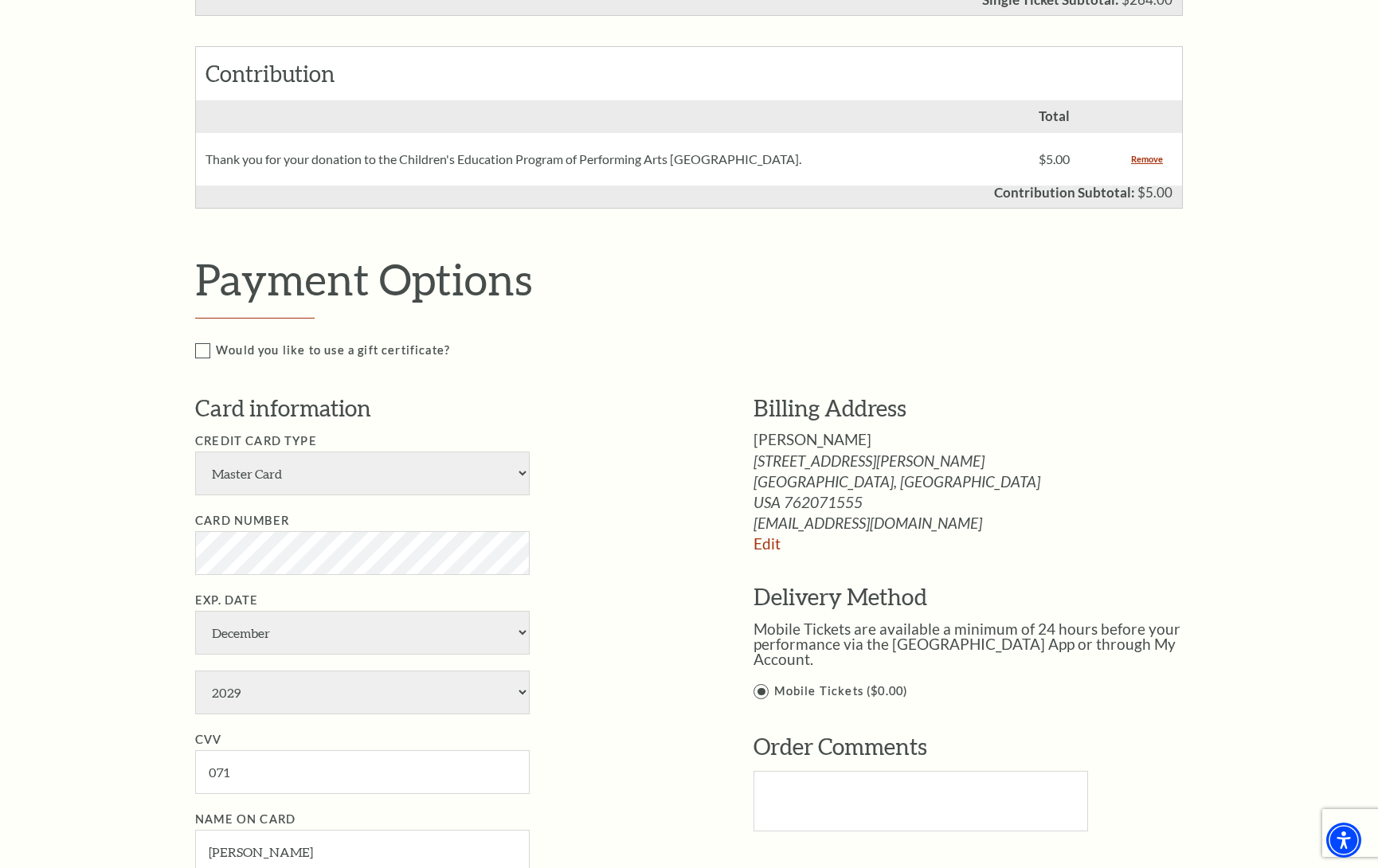
scroll to position [690, 0]
select select "1"
click at [610, 539] on li "Card Number" at bounding box center [451, 542] width 510 height 64
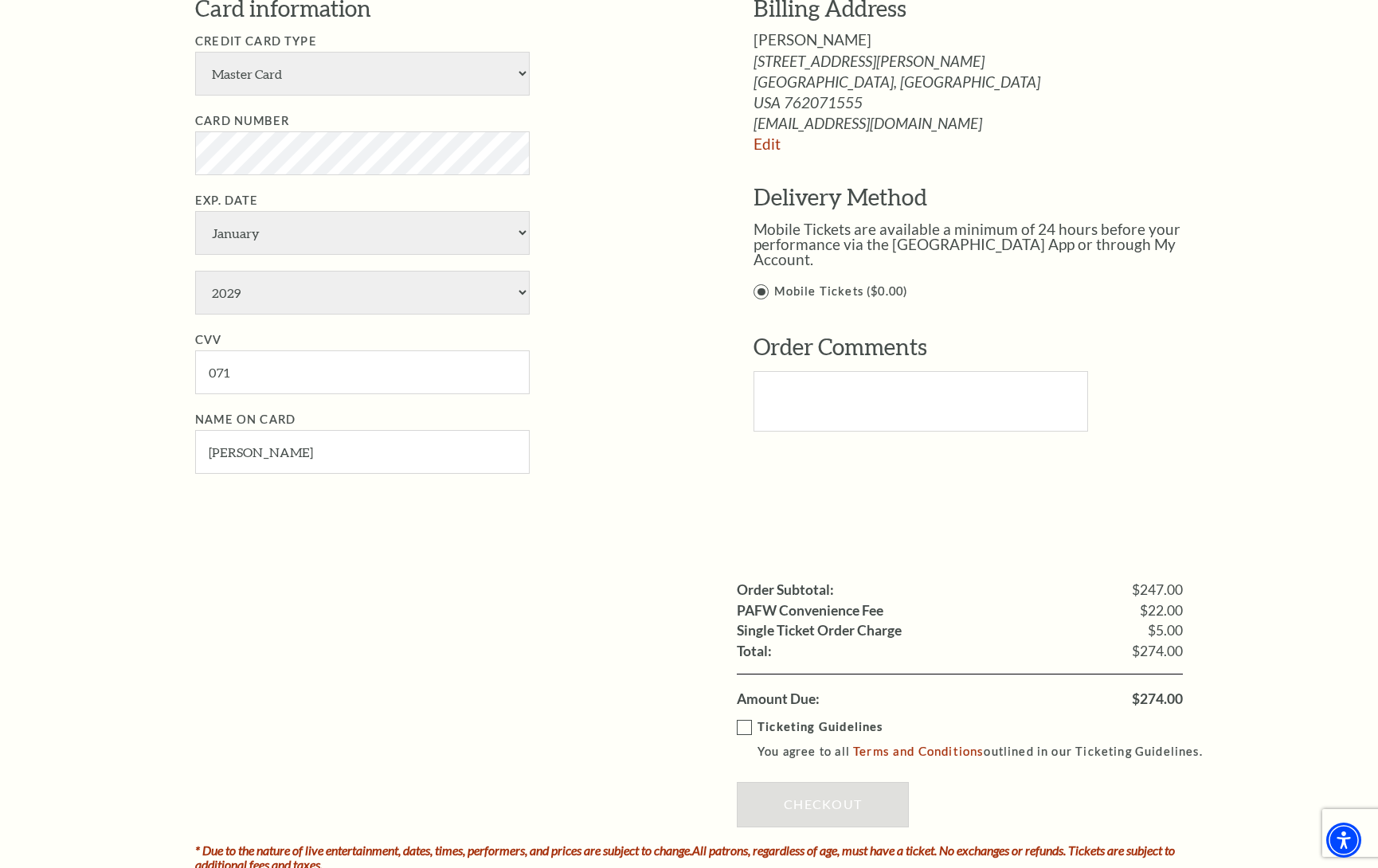
scroll to position [1099, 0]
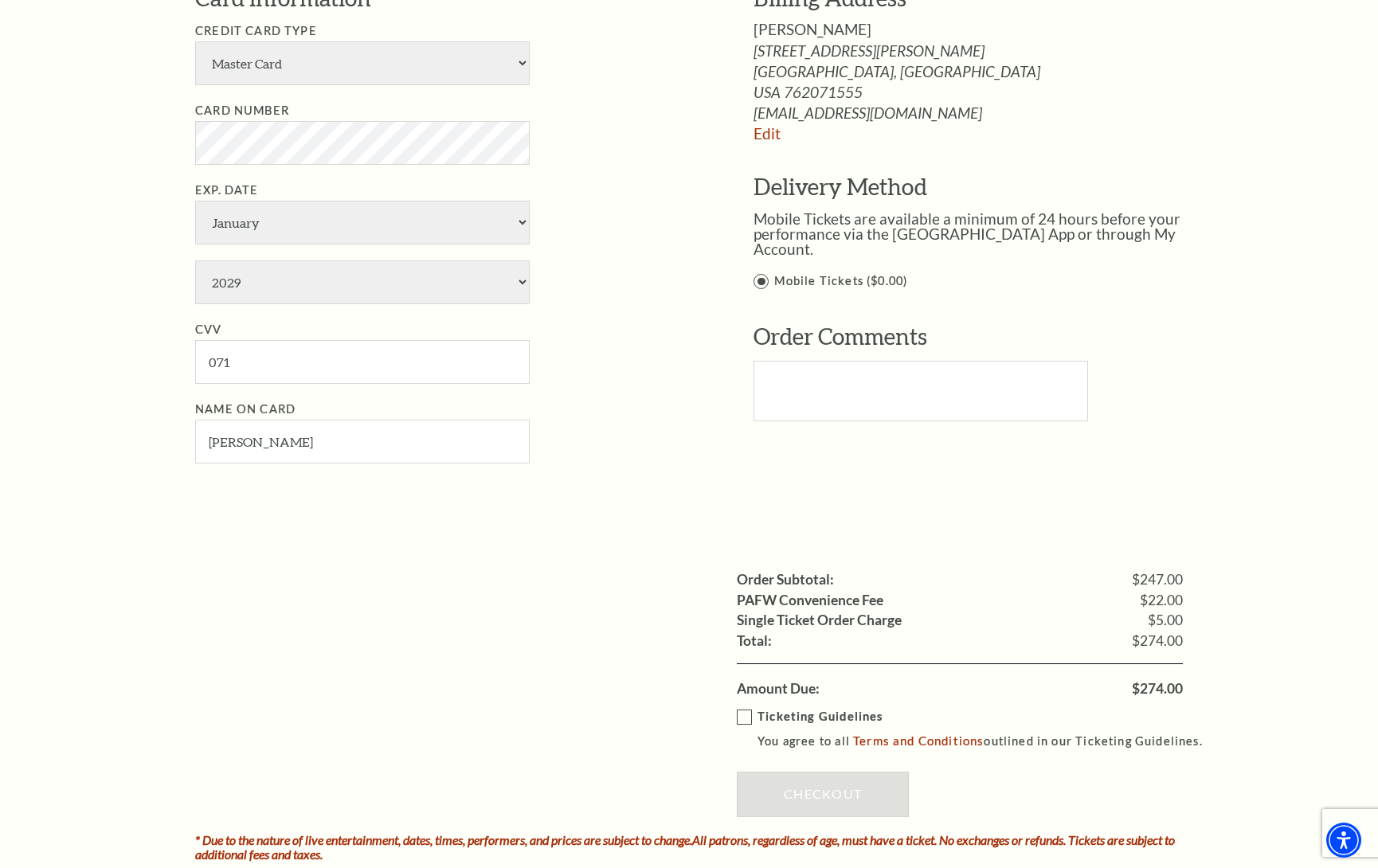
click at [742, 707] on label "Ticketing Guidelines You agree to all Terms and Conditions outlined in our Tick…" at bounding box center [977, 729] width 481 height 44
click at [0, 0] on input "Ticketing Guidelines You agree to all Terms and Conditions outlined in our Tick…" at bounding box center [0, 0] width 0 height 0
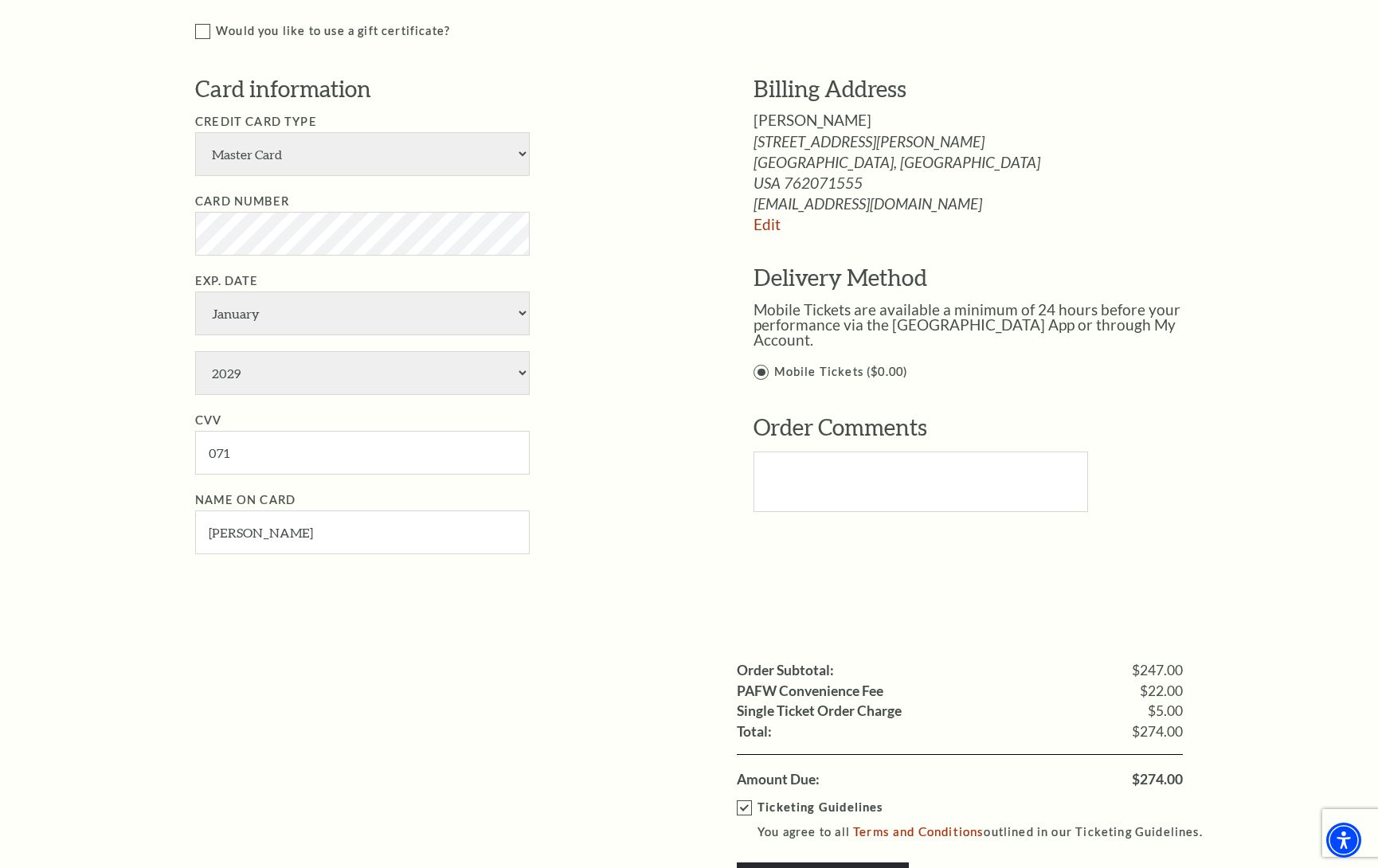
scroll to position [1026, 0]
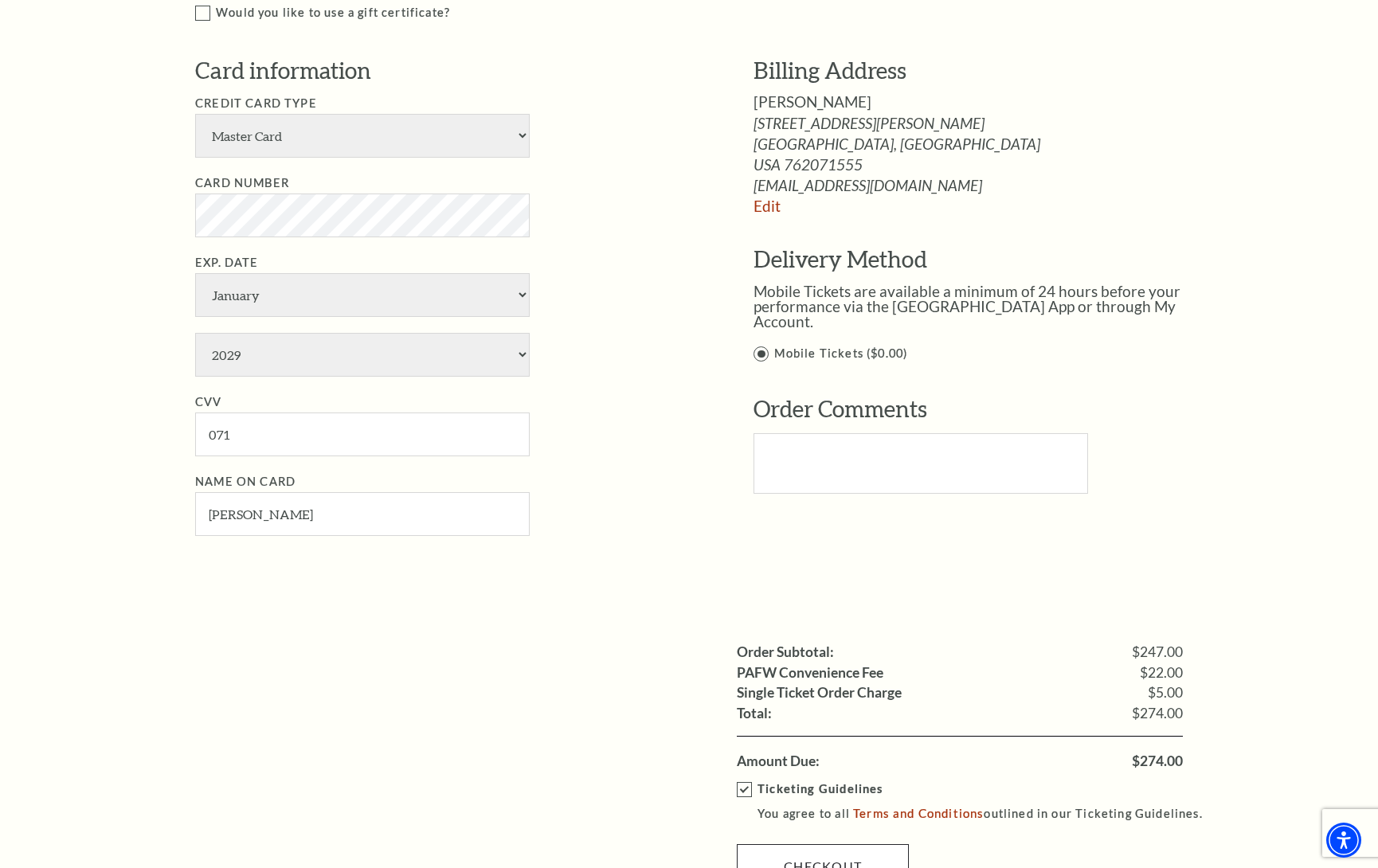
click at [814, 844] on link "Checkout" at bounding box center [823, 866] width 172 height 45
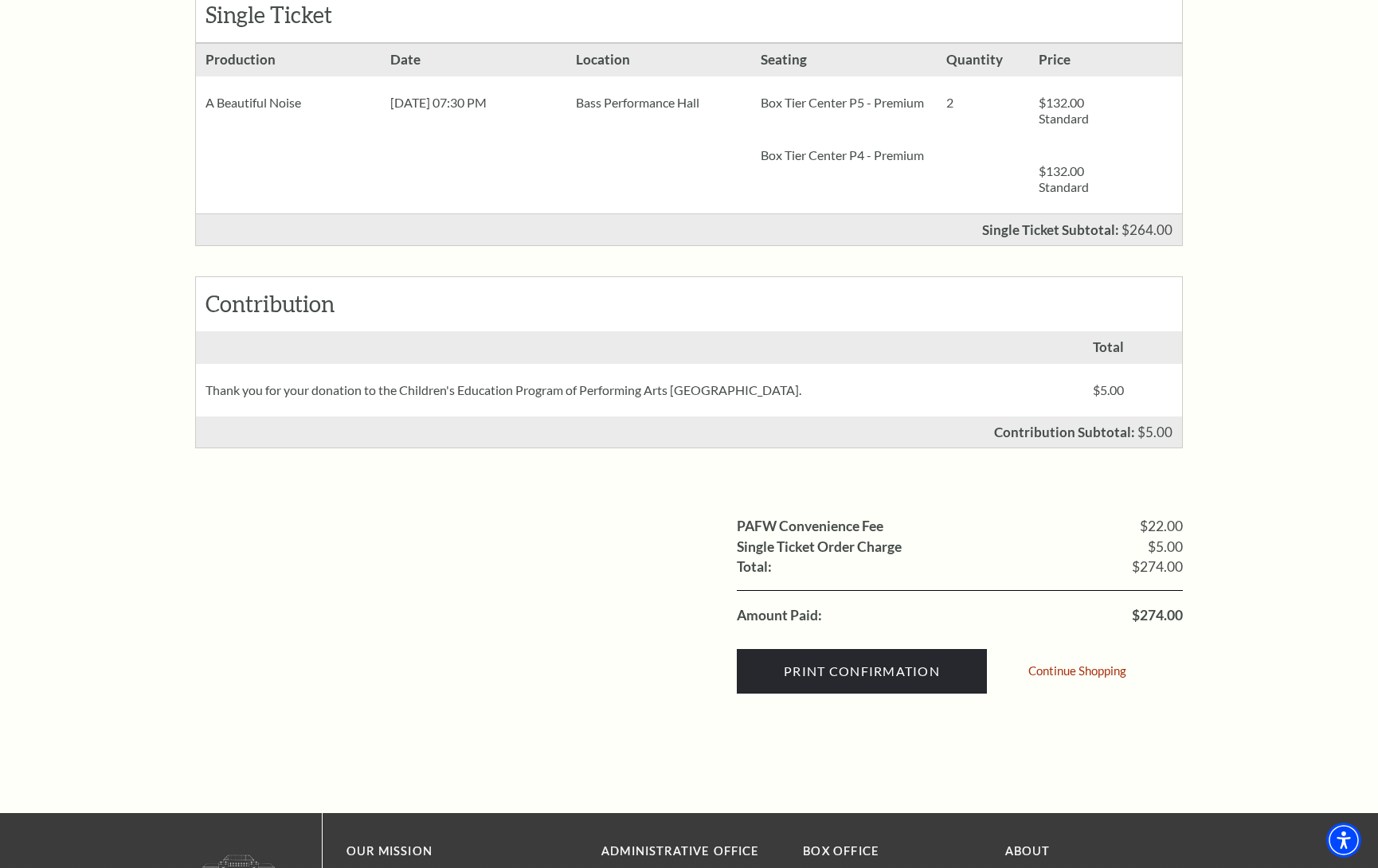
scroll to position [362, 0]
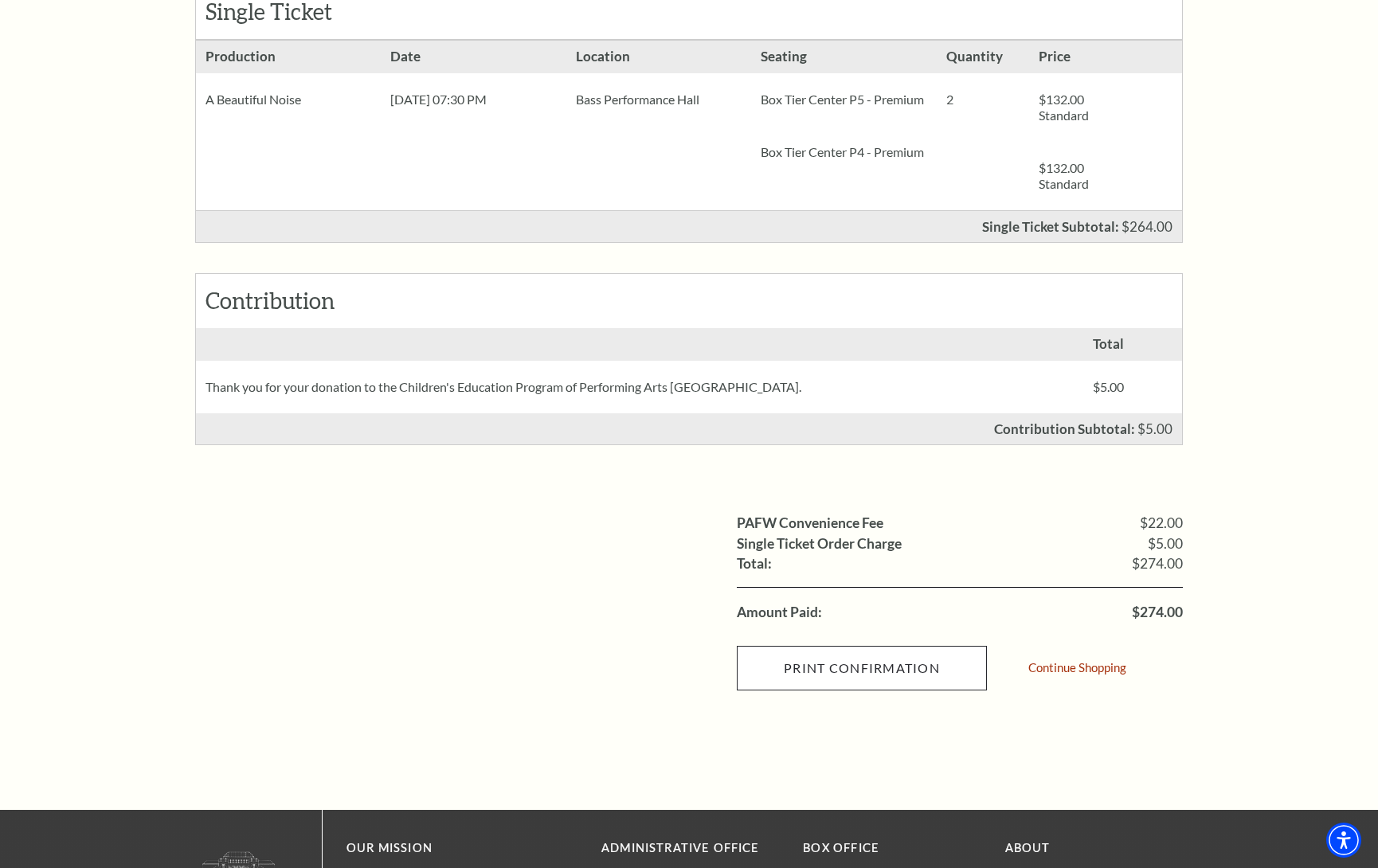
click at [827, 665] on input "Print Confirmation" at bounding box center [862, 668] width 250 height 45
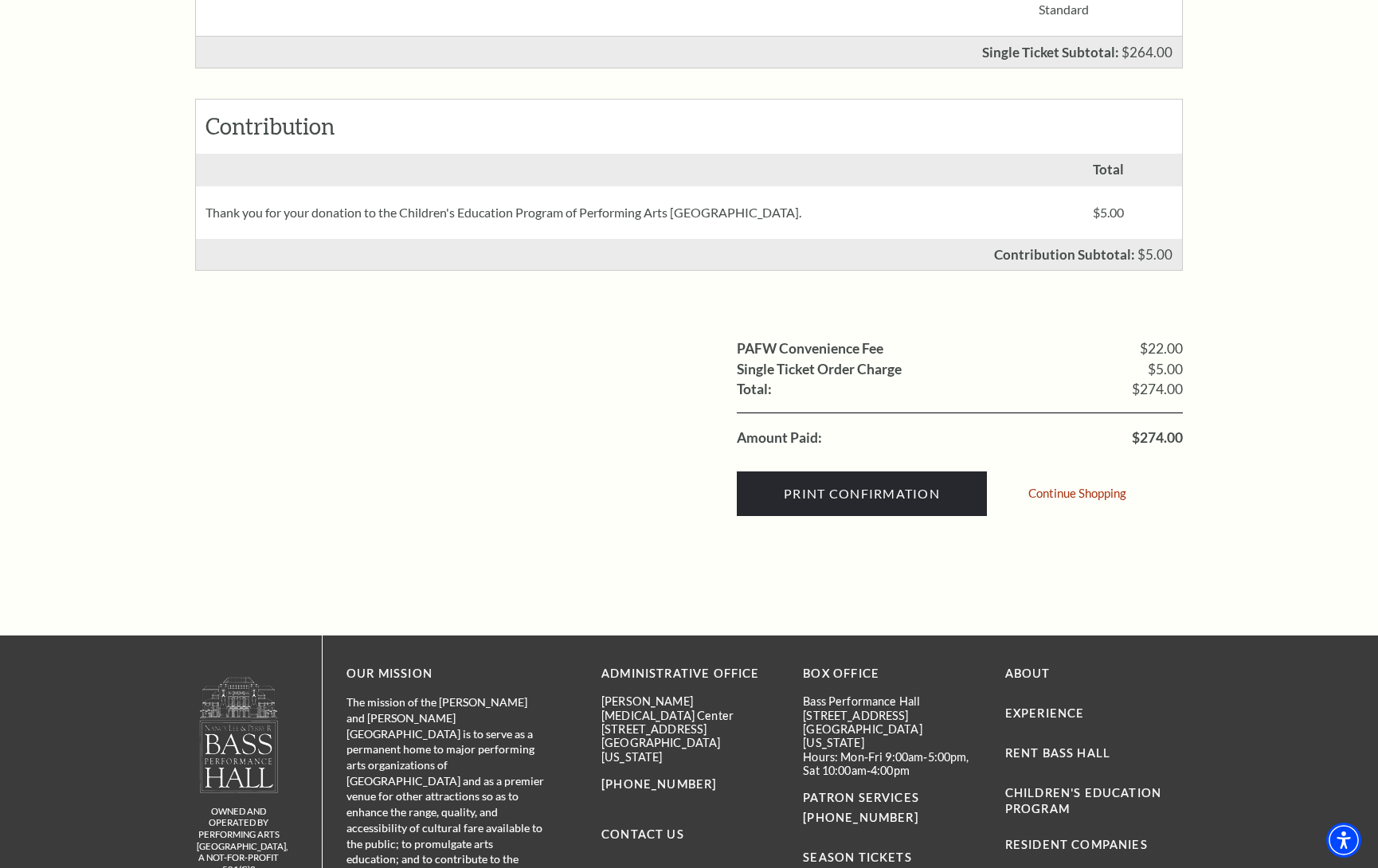
scroll to position [536, 0]
